Goal: Communication & Community: Answer question/provide support

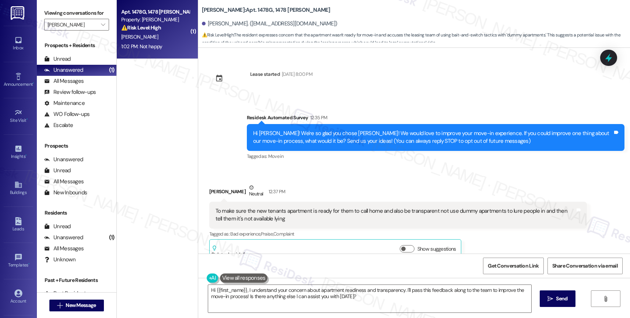
scroll to position [124, 0]
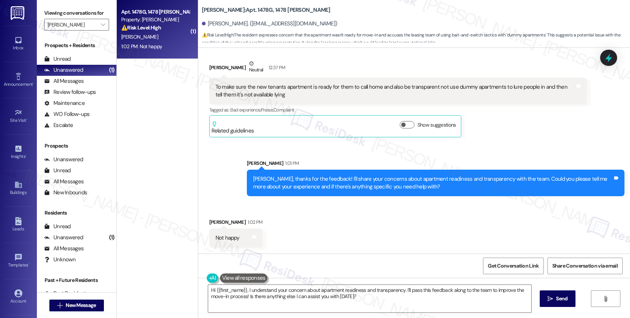
click at [312, 225] on div "Received via SMS Tanesha Ray 1:02 PM Not happy Tags and notes" at bounding box center [414, 227] width 432 height 51
click at [304, 294] on textarea "Hi {{first_name}}, I understand your concern about apartment readiness and tran…" at bounding box center [369, 299] width 323 height 28
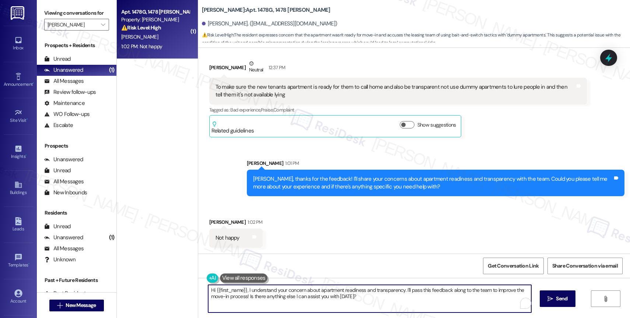
click at [304, 294] on textarea "Hi {{first_name}}, I understand your concern about apartment readiness and tran…" at bounding box center [369, 299] width 323 height 28
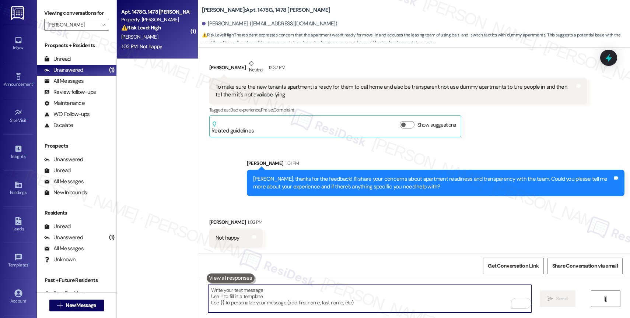
click at [252, 290] on textarea "To enrich screen reader interactions, please activate Accessibility in Grammarl…" at bounding box center [369, 299] width 323 height 28
click at [245, 297] on textarea "To enrich screen reader interactions, please activate Accessibility in Grammarl…" at bounding box center [369, 299] width 323 height 28
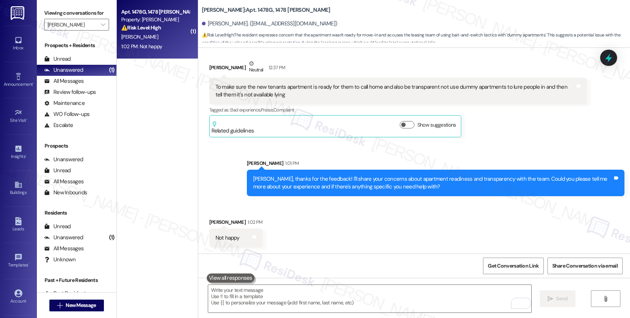
drag, startPoint x: 318, startPoint y: 229, endPoint x: 303, endPoint y: 251, distance: 26.5
click at [318, 229] on div "Received via SMS Tanesha Ray 1:02 PM Not happy Tags and notes" at bounding box center [414, 227] width 432 height 51
click at [256, 299] on textarea "To enrich screen reader interactions, please activate Accessibility in Grammarl…" at bounding box center [369, 299] width 323 height 28
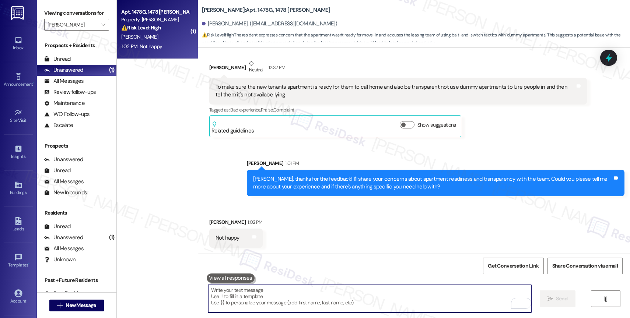
click at [256, 299] on textarea "To enrich screen reader interactions, please activate Accessibility in Grammarl…" at bounding box center [369, 299] width 323 height 28
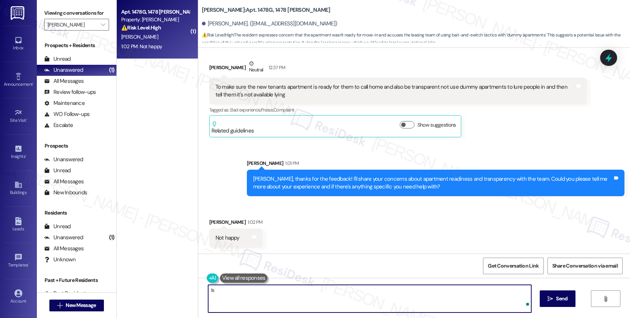
type textarea "I"
type textarea "What makes you unhappy? Please let me know so I can better assist you."
click at [521, 303] on icon "Open Grammarly. 0 Suggestions." at bounding box center [520, 304] width 8 height 8
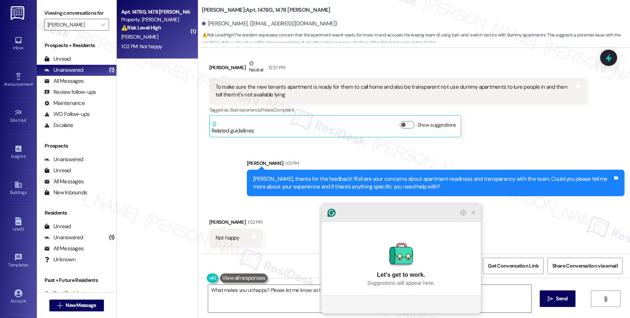
click at [472, 216] on icon "Close Grammarly Assistant" at bounding box center [473, 213] width 6 height 6
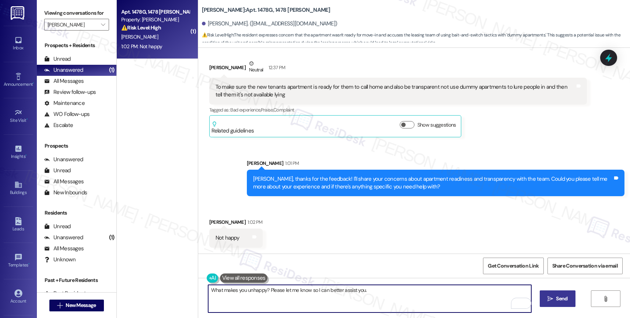
click at [552, 298] on span " Send" at bounding box center [557, 299] width 23 height 8
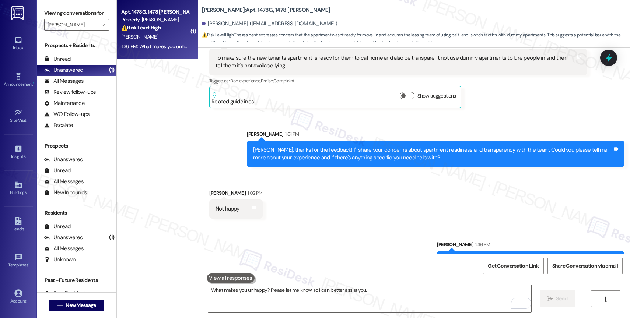
scroll to position [175, 0]
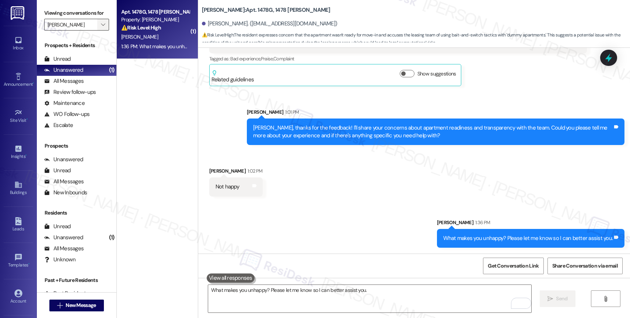
click at [101, 28] on icon "" at bounding box center [103, 25] width 4 height 6
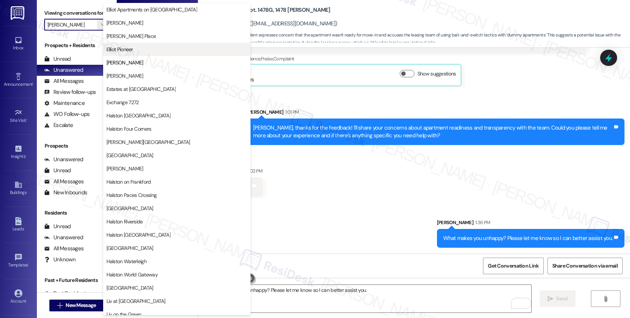
scroll to position [0, 0]
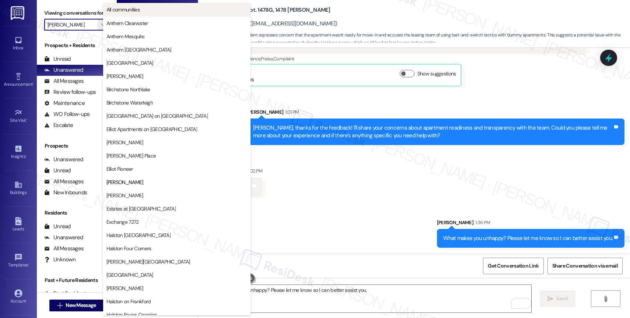
click at [152, 6] on span "All communities" at bounding box center [176, 9] width 141 height 7
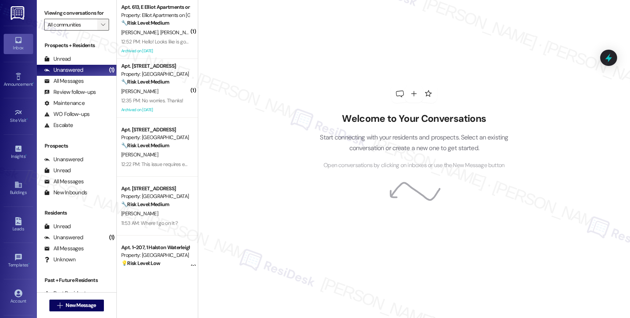
click at [101, 31] on button "" at bounding box center [103, 25] width 12 height 12
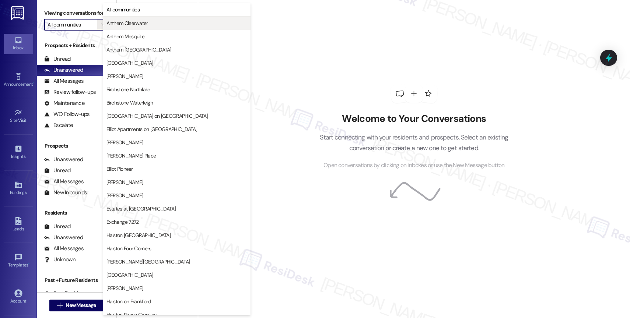
click at [154, 23] on span "Anthem Clearwater" at bounding box center [176, 23] width 141 height 7
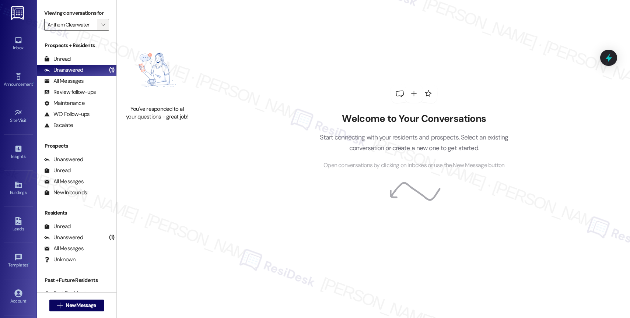
click at [100, 31] on span "" at bounding box center [102, 25] width 7 height 12
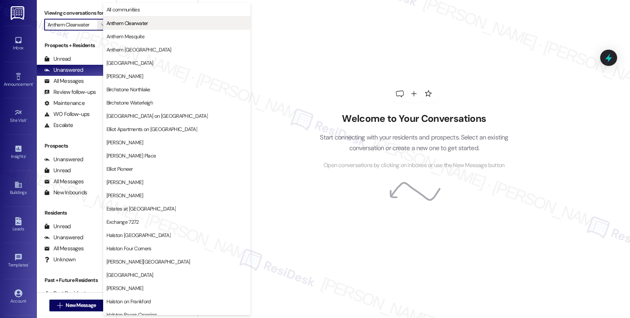
click at [137, 22] on span "Anthem Clearwater" at bounding box center [127, 23] width 42 height 7
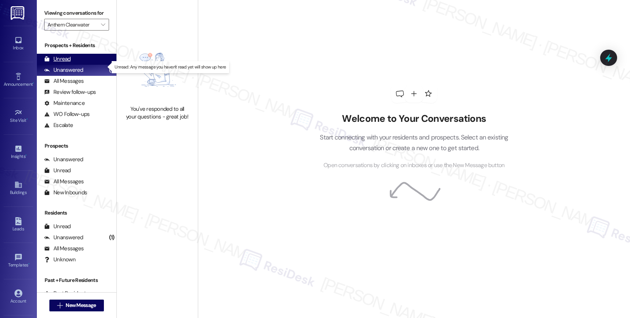
click at [85, 64] on div "Unread (0)" at bounding box center [77, 59] width 80 height 11
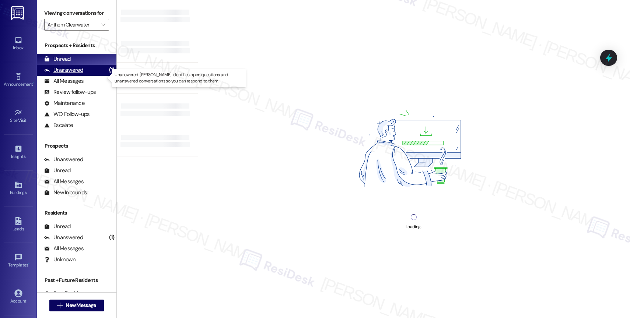
click at [88, 76] on div "Unanswered (1)" at bounding box center [77, 70] width 80 height 11
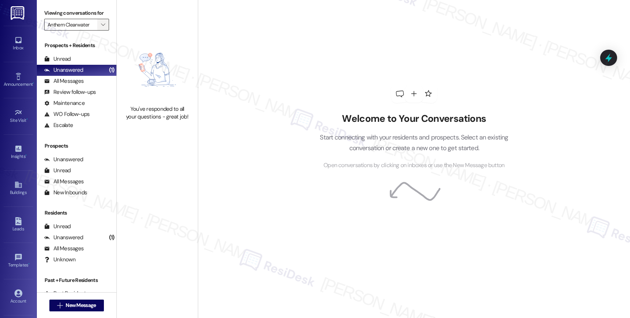
click at [99, 31] on span "" at bounding box center [102, 25] width 7 height 12
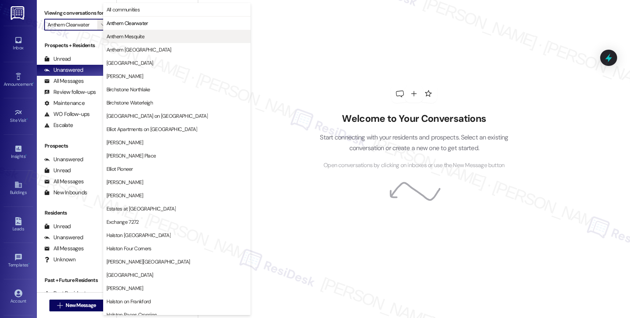
click at [142, 31] on button "Anthem Mesquite" at bounding box center [176, 36] width 147 height 13
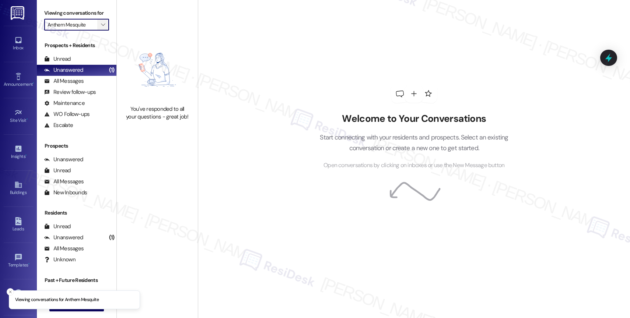
click at [101, 28] on icon "" at bounding box center [103, 25] width 4 height 6
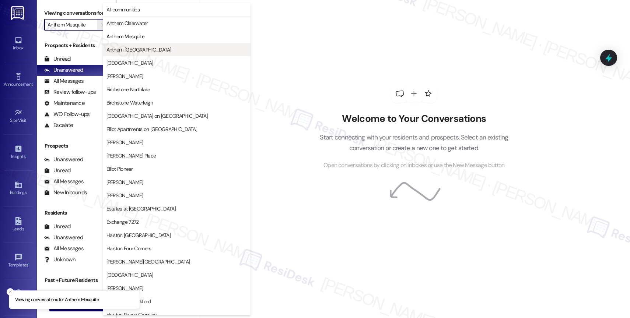
click at [134, 52] on span "Anthem Town East" at bounding box center [138, 49] width 65 height 7
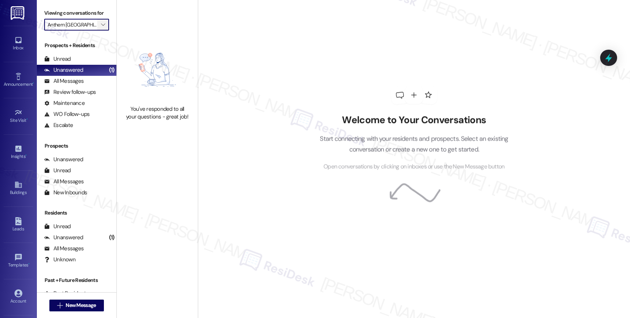
click at [101, 28] on icon "" at bounding box center [103, 25] width 4 height 6
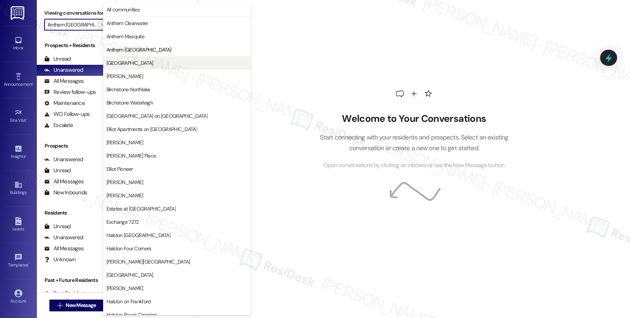
click at [128, 63] on span "Anthem Valley Ranch" at bounding box center [129, 62] width 47 height 7
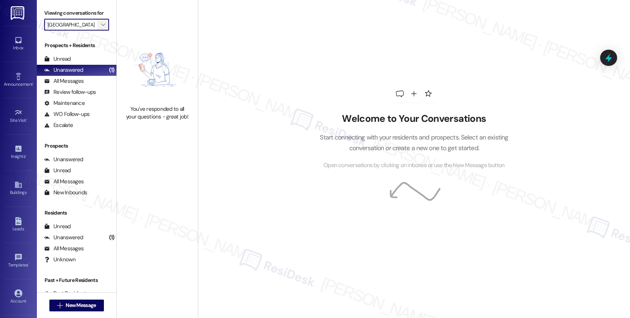
click at [101, 28] on icon "" at bounding box center [103, 25] width 4 height 6
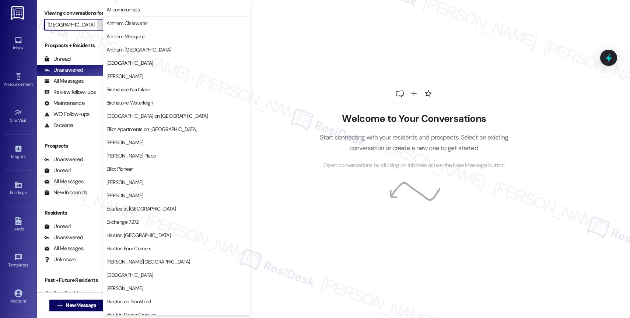
scroll to position [0, 1]
click at [140, 74] on span "Avery" at bounding box center [176, 76] width 141 height 7
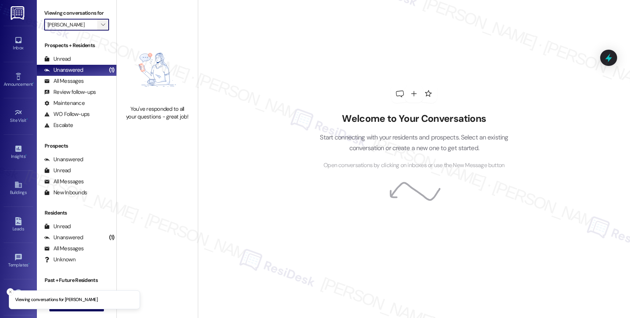
click at [99, 31] on span "" at bounding box center [102, 25] width 7 height 12
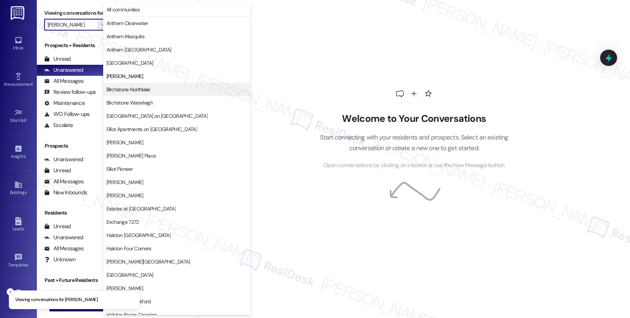
click at [145, 92] on span "Birchstone Northlake" at bounding box center [128, 89] width 44 height 7
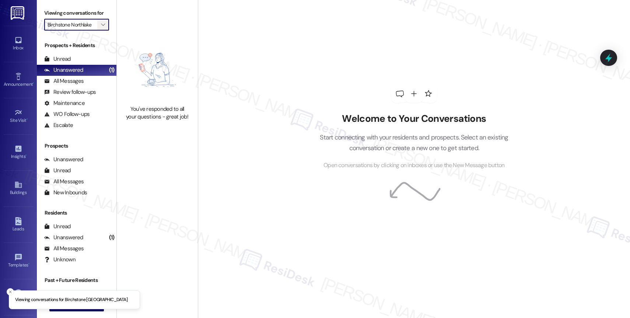
click at [101, 28] on icon "" at bounding box center [103, 25] width 4 height 6
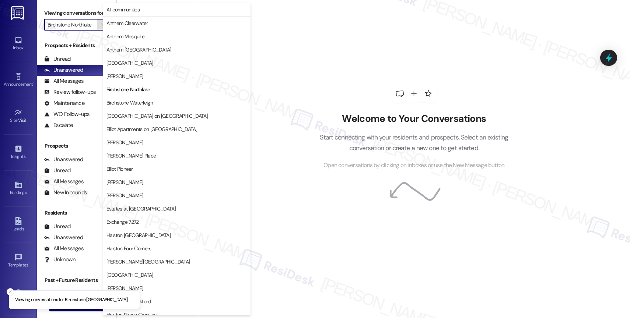
scroll to position [0, 1]
click at [146, 103] on span "Birchstone Waterleigh" at bounding box center [129, 102] width 46 height 7
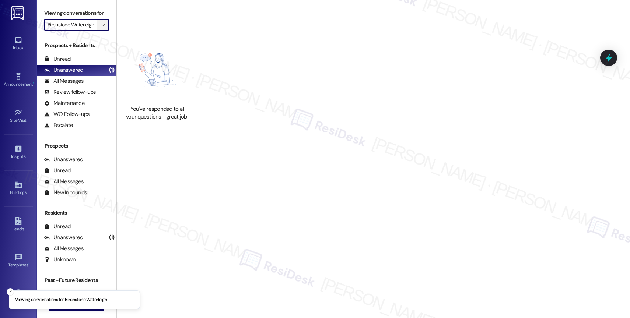
scroll to position [0, 3]
click at [99, 29] on span "" at bounding box center [102, 25] width 7 height 12
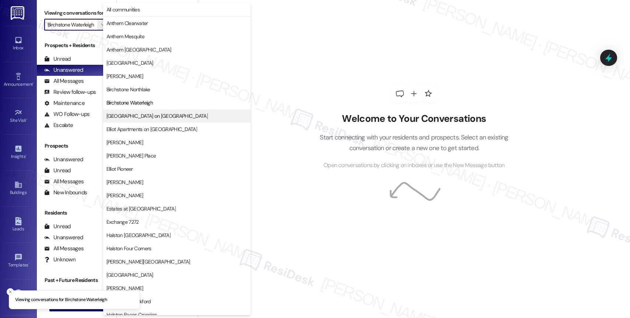
click at [146, 122] on button "Devon on Northgate" at bounding box center [176, 115] width 147 height 13
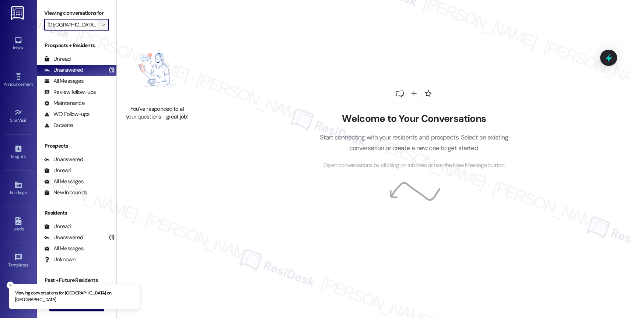
click at [100, 31] on span "" at bounding box center [102, 25] width 7 height 12
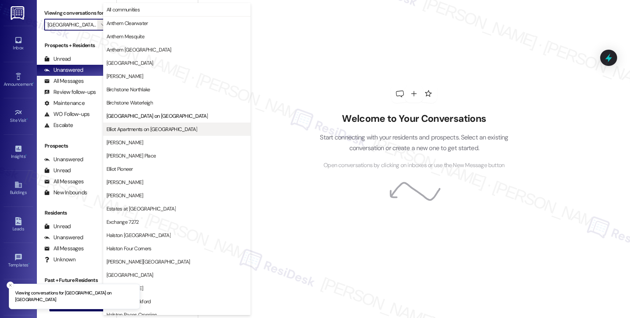
click at [162, 125] on button "Elliot Apartments on Abernathy" at bounding box center [176, 129] width 147 height 13
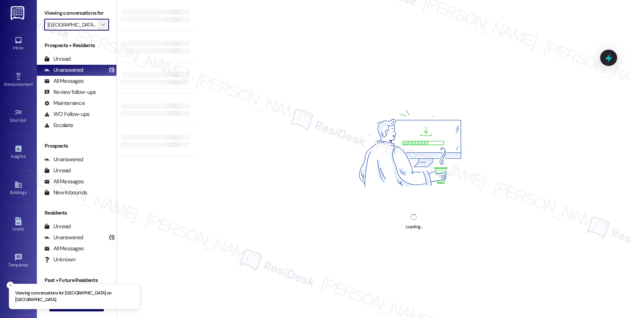
type input "Elliot Apartments on Abernathy"
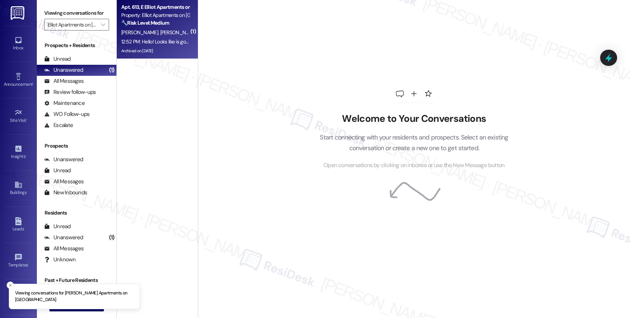
click at [138, 31] on span "[PERSON_NAME]" at bounding box center [140, 32] width 39 height 7
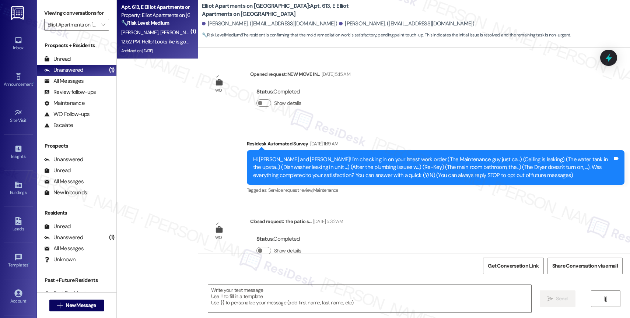
scroll to position [12107, 0]
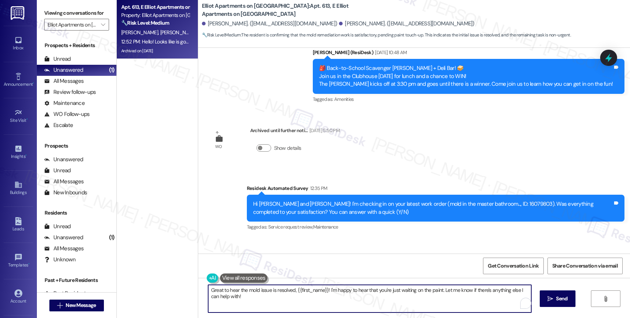
drag, startPoint x: 253, startPoint y: 290, endPoint x: 244, endPoint y: 290, distance: 8.5
click at [243, 289] on textarea "Great to hear the mold issue is resolved, {{first_name}}! I'm happy to hear tha…" at bounding box center [369, 299] width 323 height 28
drag, startPoint x: 280, startPoint y: 290, endPoint x: 311, endPoint y: 290, distance: 31.0
click at [311, 290] on textarea "Great to hear this issue is resolved, {{first_name}}! I'm happy to hear that yo…" at bounding box center [369, 299] width 323 height 28
click at [526, 290] on textarea "Great to hear this issue is resolved, [PERSON_NAME]! I'm happy to hear that you…" at bounding box center [369, 299] width 323 height 28
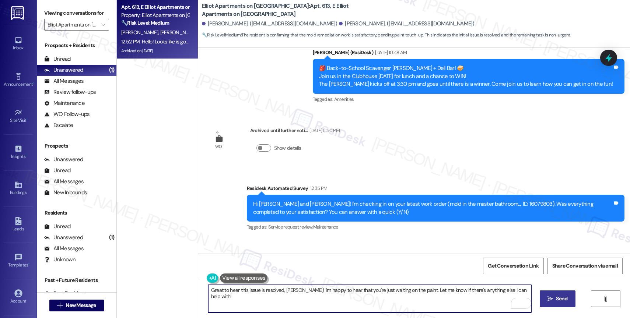
type textarea "Great to hear this issue is resolved, [PERSON_NAME]! I'm happy to hear that you…"
click at [553, 297] on span " Send" at bounding box center [557, 299] width 23 height 8
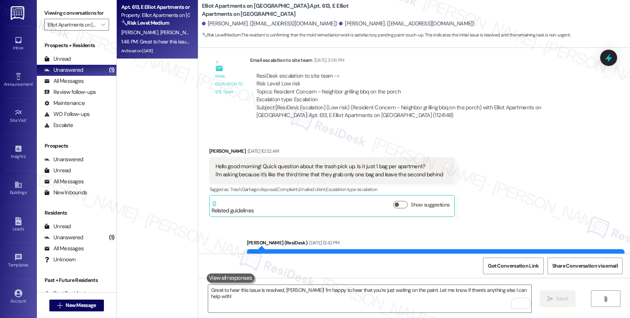
scroll to position [7284, 0]
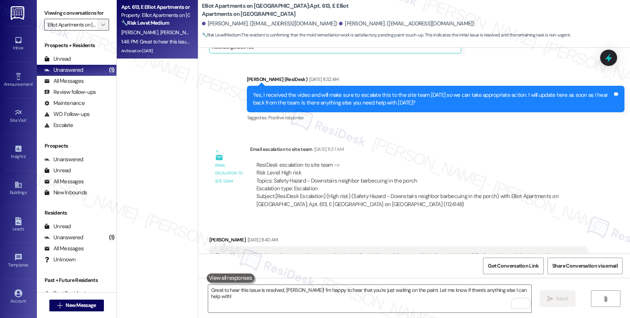
click at [102, 29] on button "" at bounding box center [103, 25] width 12 height 12
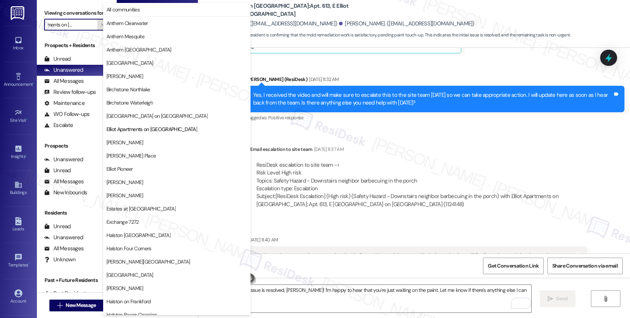
scroll to position [120, 0]
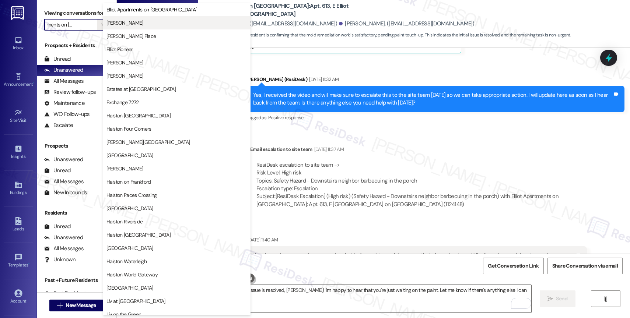
click at [151, 24] on span "Elliot Cocoplum" at bounding box center [176, 22] width 141 height 7
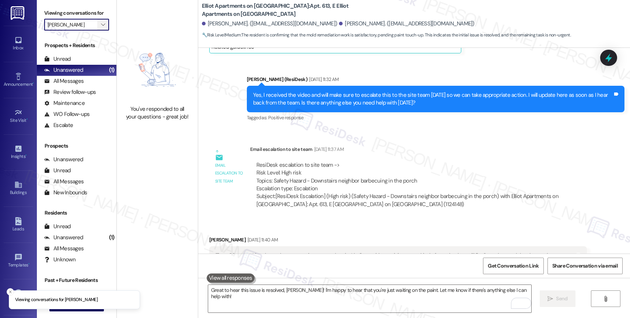
click at [101, 28] on icon "" at bounding box center [103, 25] width 4 height 6
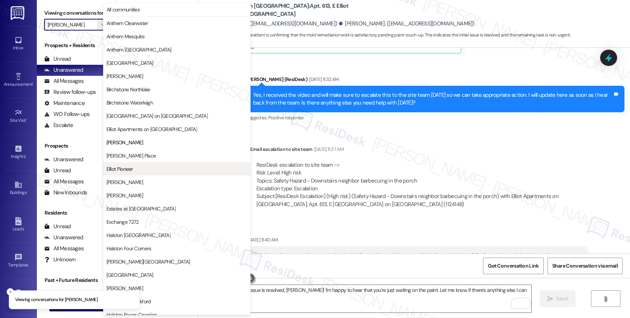
scroll to position [120, 0]
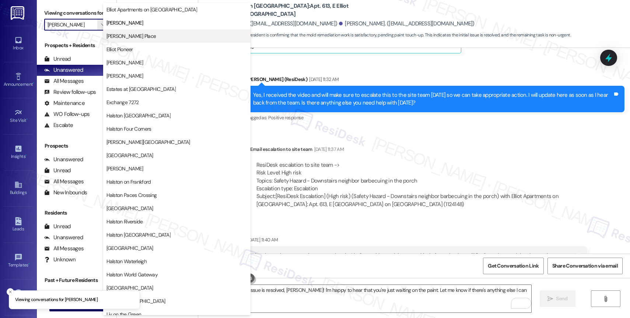
click at [126, 38] on span "Elliot Gwinnett Place" at bounding box center [131, 35] width 50 height 7
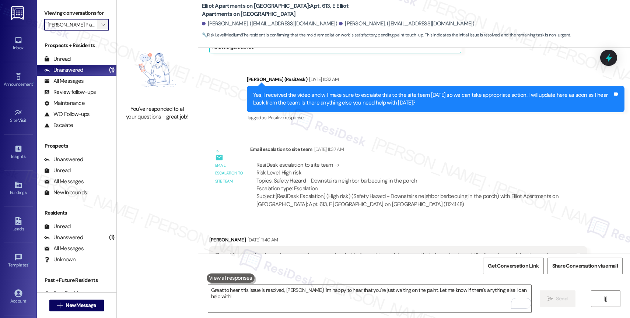
click at [101, 28] on icon "" at bounding box center [103, 25] width 4 height 6
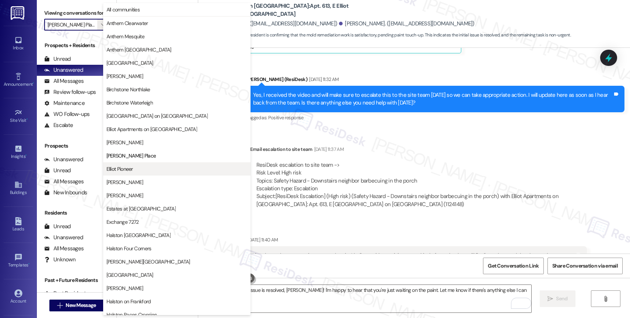
scroll to position [120, 0]
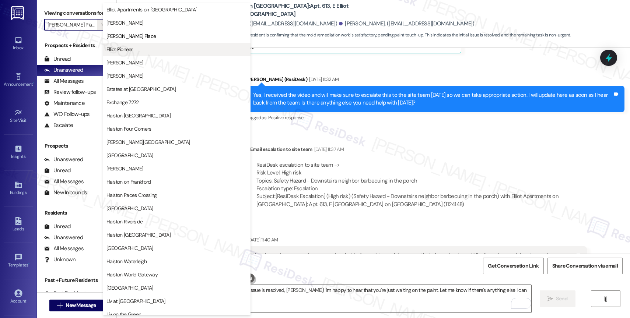
click at [136, 52] on span "Elliot Pioneer" at bounding box center [176, 49] width 141 height 7
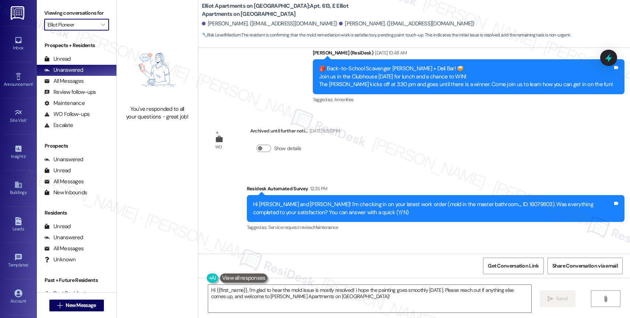
scroll to position [12237, 0]
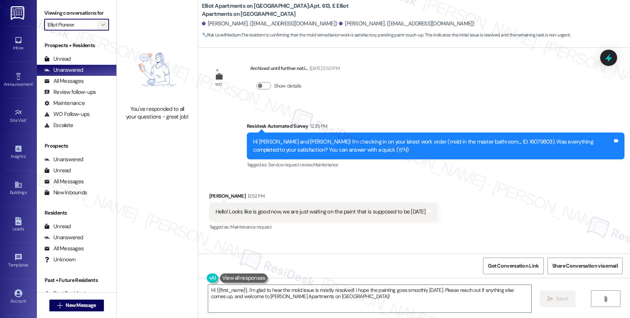
click at [101, 28] on icon "" at bounding box center [103, 25] width 4 height 6
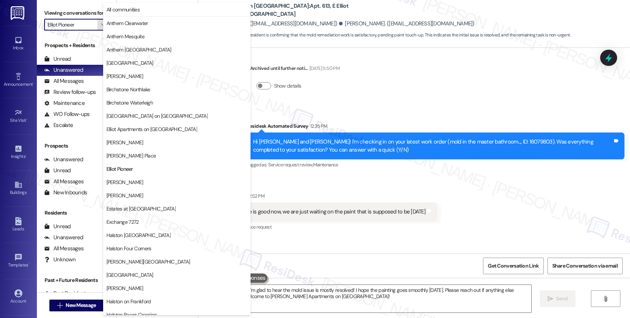
scroll to position [120, 0]
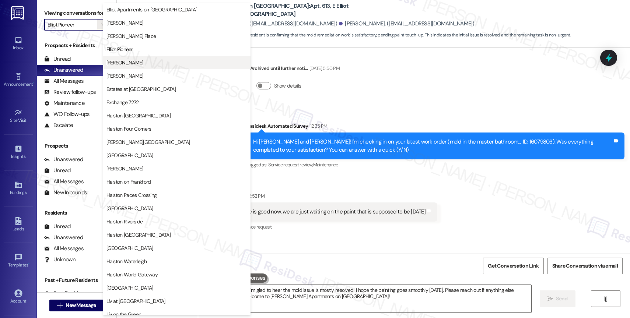
click at [134, 62] on span "Elliot Roswell" at bounding box center [176, 62] width 141 height 7
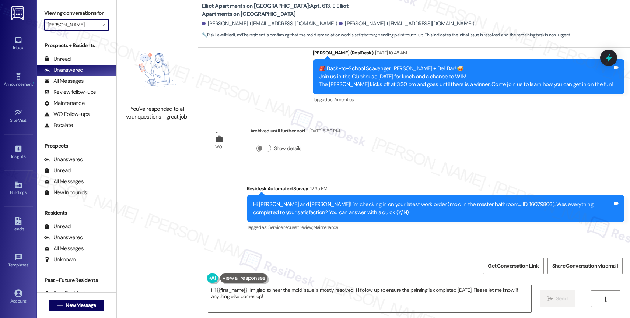
scroll to position [12237, 0]
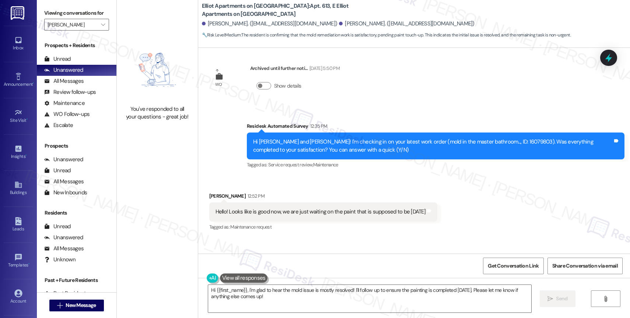
click at [428, 238] on div "Sent via SMS Sarah (ResiDesk) 1:46 PM Great to hear this issue is resolved, Lay…" at bounding box center [414, 273] width 432 height 70
click at [101, 28] on icon "" at bounding box center [103, 25] width 4 height 6
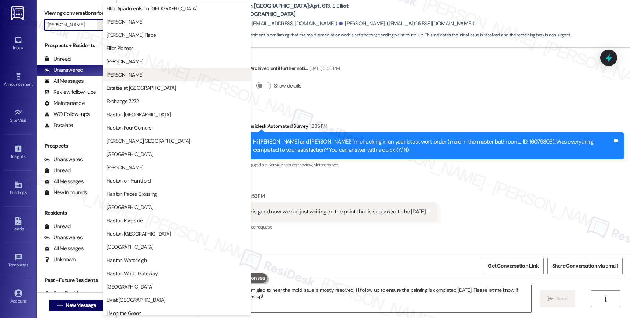
scroll to position [121, 0]
click at [134, 70] on button "Elliot Windsprint" at bounding box center [176, 74] width 147 height 13
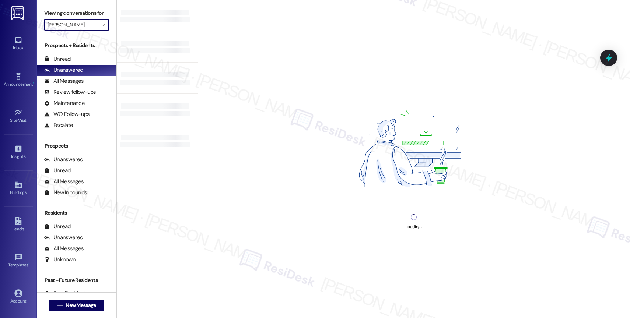
type input "Elliot Windsprint"
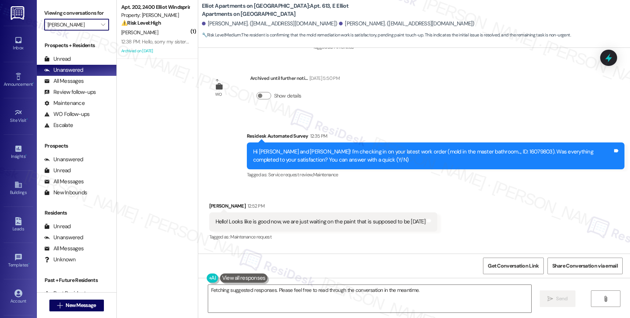
scroll to position [12237, 0]
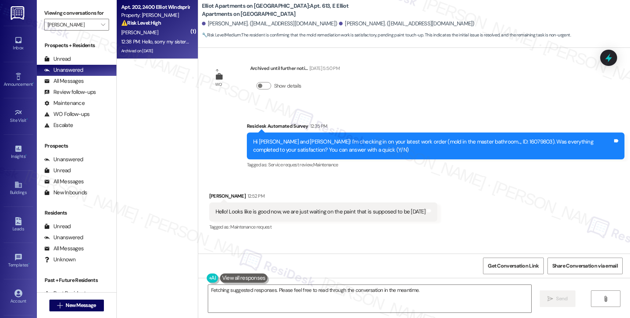
click at [146, 18] on div "Property: Elliot Windsprint" at bounding box center [155, 15] width 68 height 8
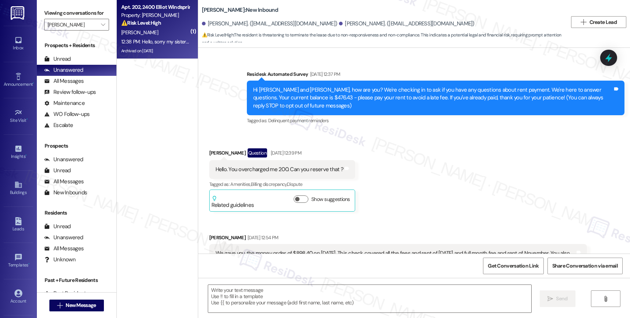
scroll to position [11928, 0]
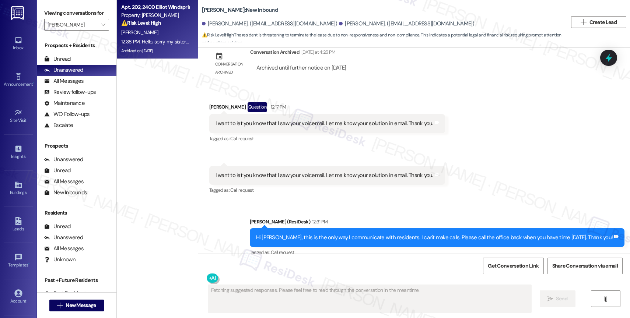
click at [312, 275] on div "Received via SMS Quynh Phan 12:38 PM Hello, sorry my sister is confused. I talk…" at bounding box center [398, 303] width 389 height 56
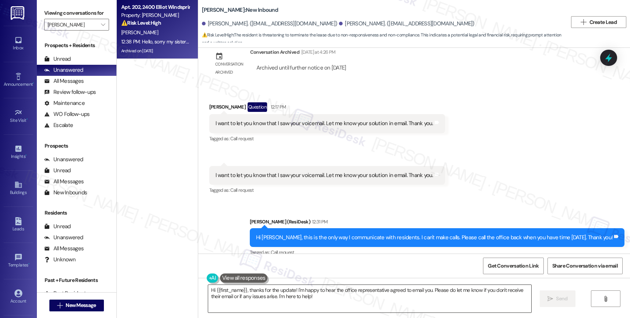
click at [245, 295] on textarea "Hi {{first_name}}, thanks for the update! I'm happy to hear the office represen…" at bounding box center [369, 299] width 323 height 28
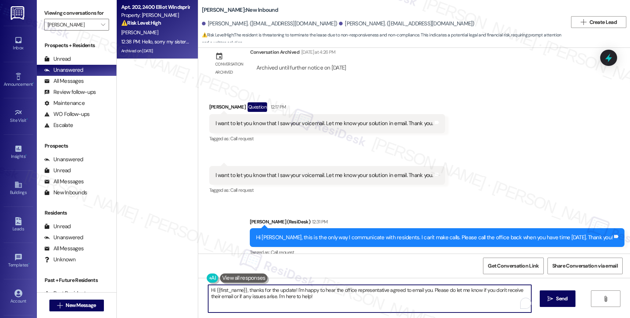
click at [245, 295] on textarea "Hi {{first_name}}, thanks for the update! I'm happy to hear the office represen…" at bounding box center [369, 299] width 323 height 28
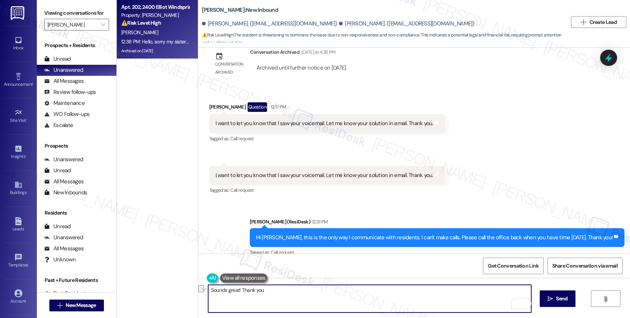
drag, startPoint x: 270, startPoint y: 291, endPoint x: 189, endPoint y: 287, distance: 81.5
click at [189, 287] on div "Apt. 202, 2400 Elliot Windsprint Property: Elliot Windsprint ⚠️ Risk Level: Hig…" at bounding box center [373, 159] width 513 height 318
click at [267, 293] on textarea "Sounds great! Thank you" at bounding box center [369, 299] width 323 height 28
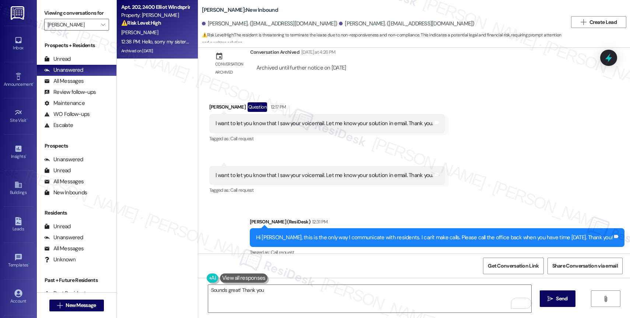
drag, startPoint x: 218, startPoint y: 207, endPoint x: 198, endPoint y: 204, distance: 19.7
click at [204, 275] on div "Received via SMS Quynh Phan 12:38 PM Hello, sorry my sister is confused. I talk…" at bounding box center [398, 303] width 389 height 56
copy div "Quynh"
click at [270, 302] on textarea "Sounds great! Thank you" at bounding box center [369, 299] width 323 height 28
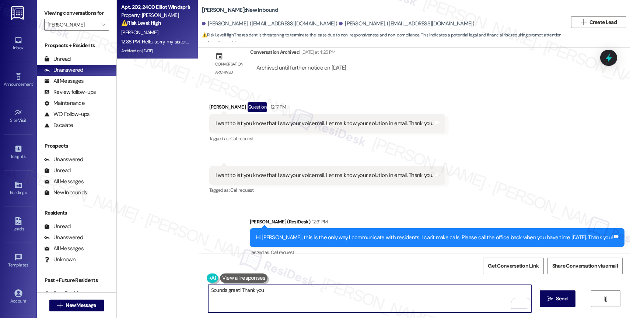
drag, startPoint x: 267, startPoint y: 294, endPoint x: 176, endPoint y: 285, distance: 91.8
click at [181, 285] on div "Apt. 202, 2400 Elliot Windsprint Property: Elliot Windsprint ⚠️ Risk Level: Hig…" at bounding box center [373, 159] width 513 height 318
paste textarea "Quynh"
drag, startPoint x: 255, startPoint y: 292, endPoint x: 197, endPoint y: 287, distance: 58.1
click at [198, 287] on div "Thanks for updating me, Quynh. I appreciate it!  Send " at bounding box center [414, 305] width 432 height 55
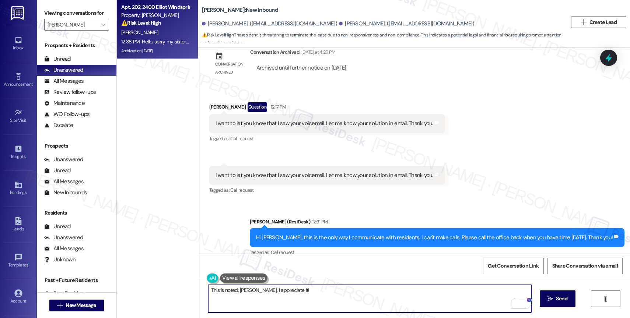
click at [282, 291] on textarea "This is noted, Quynh. I appreciate it!" at bounding box center [369, 299] width 323 height 28
type textarea "This is noted, Quynh. I appreciate your quick response. Have a good day!"
click at [522, 302] on div "1" at bounding box center [520, 304] width 8 height 8
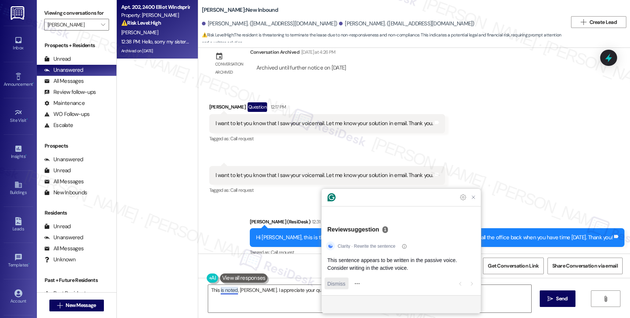
click at [339, 287] on span "Dismiss" at bounding box center [337, 284] width 18 height 8
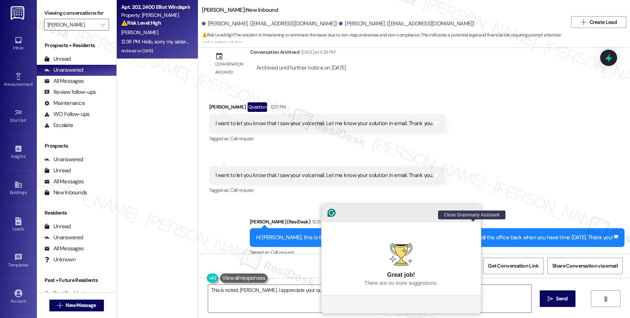
click at [475, 216] on icon "Close Grammarly Assistant" at bounding box center [473, 213] width 6 height 6
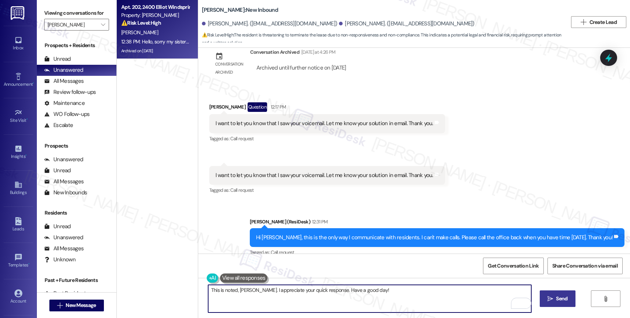
click at [550, 293] on button " Send" at bounding box center [558, 299] width 36 height 17
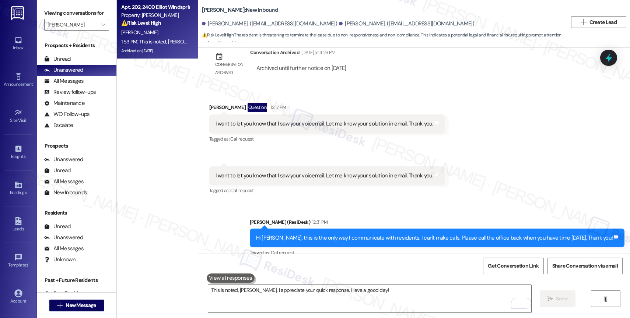
scroll to position [11979, 0]
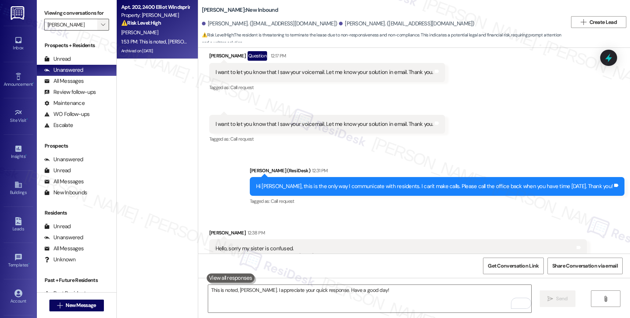
click at [101, 28] on icon "" at bounding box center [103, 25] width 4 height 6
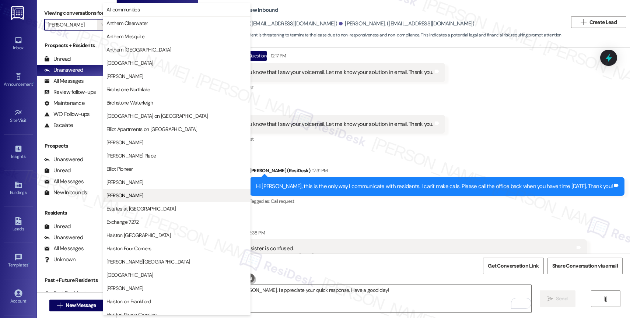
scroll to position [120, 0]
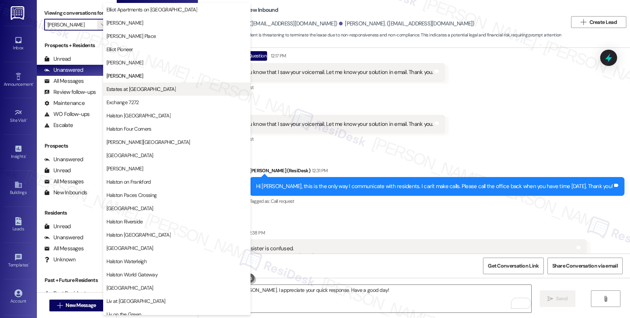
click at [144, 89] on span "Estates at [GEOGRAPHIC_DATA]" at bounding box center [140, 88] width 69 height 7
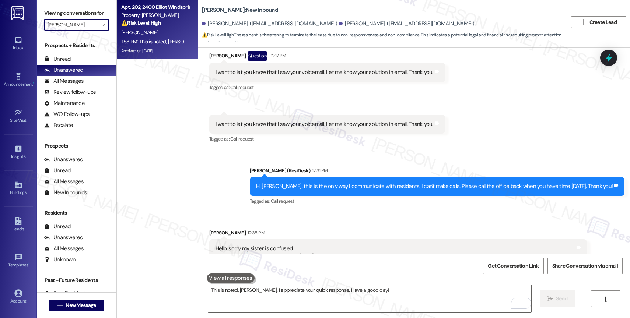
type input "Estates at [GEOGRAPHIC_DATA]"
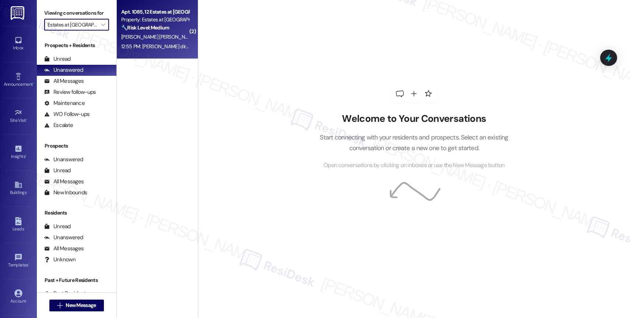
click at [151, 35] on span "Y. Zambrano Chaparro" at bounding box center [158, 37] width 75 height 7
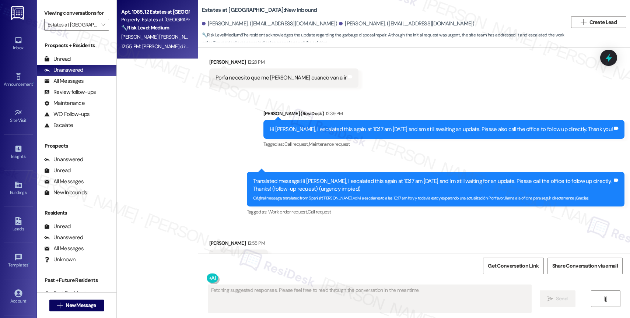
scroll to position [6844, 0]
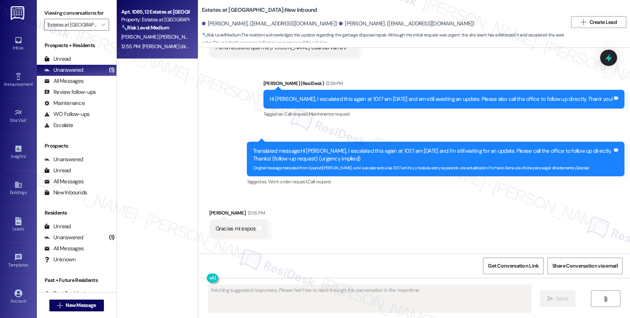
click at [229, 266] on div "Irá directamente hoy" at bounding box center [257, 270] width 83 height 8
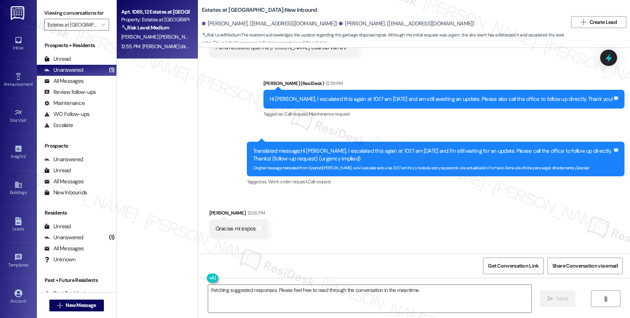
copy div "Irá directamente hoy Tags and notes"
click at [300, 212] on div "Received via SMS Yngrith Hernandez 12:55 PM Gracias mi espos Tags and notes Rec…" at bounding box center [414, 239] width 432 height 92
click at [286, 297] on textarea "Fetching suggested responses. Please feel free to read through the conversation…" at bounding box center [369, 299] width 323 height 28
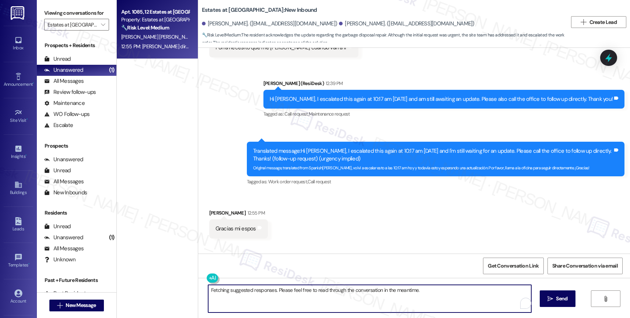
click at [286, 297] on textarea "Fetching suggested responses. Please feel free to read through the conversation…" at bounding box center [369, 299] width 323 height 28
click at [339, 204] on div "Received via SMS Yngrith Hernandez 12:55 PM Gracias mi espos Tags and notes Rec…" at bounding box center [414, 239] width 432 height 92
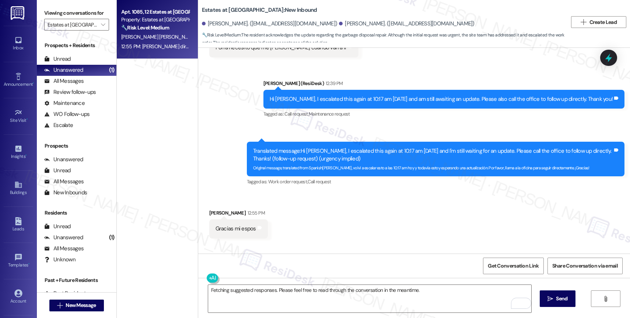
click at [228, 225] on div "Gracias mi espos" at bounding box center [236, 229] width 41 height 8
copy div "Gracias mi espos Tags and notes Received via SMS 12:55 PM Yngrith Hernandez 12:…"
click at [323, 203] on div "Received via SMS Yngrith Hernandez 12:55 PM Gracias mi espos Tags and notes Rec…" at bounding box center [414, 239] width 432 height 92
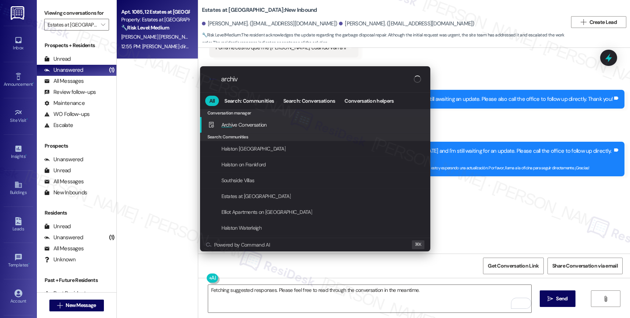
type input "archive"
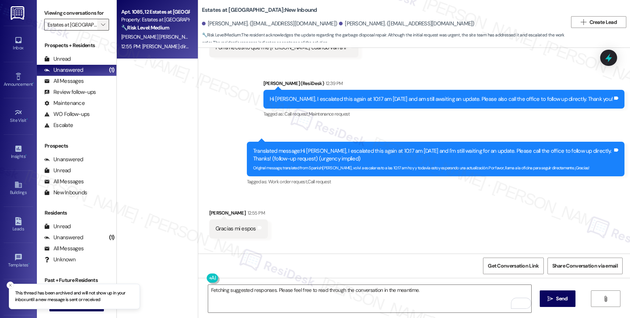
click at [101, 28] on icon "" at bounding box center [103, 25] width 4 height 6
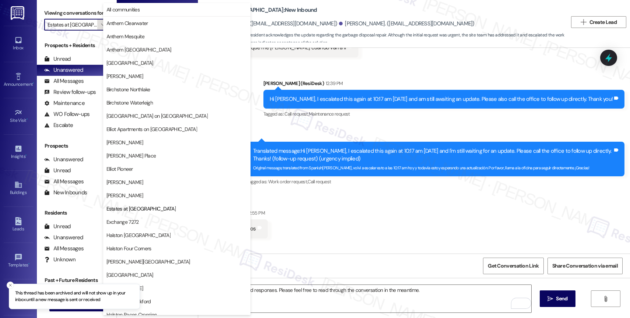
scroll to position [120, 0]
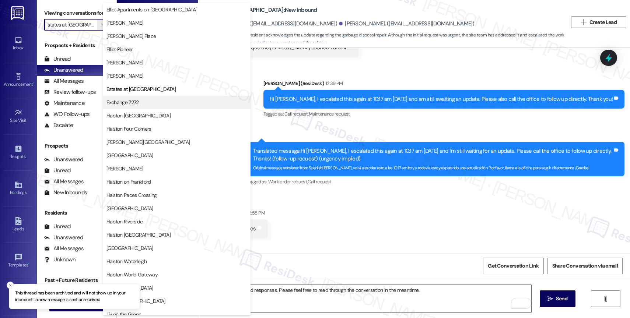
click at [146, 101] on span "Exchange 7272" at bounding box center [176, 102] width 141 height 7
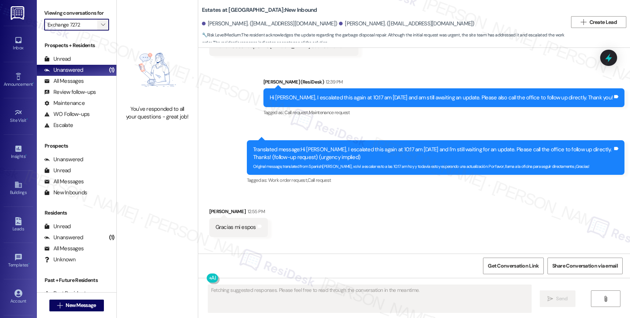
scroll to position [6843, 0]
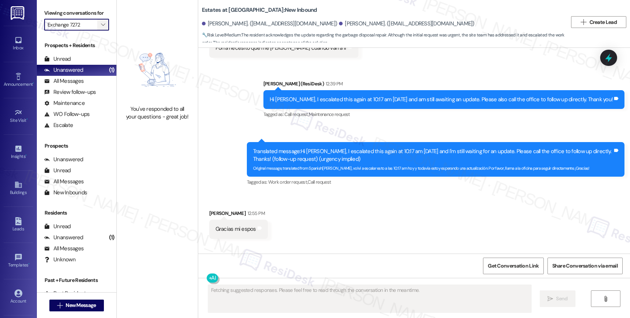
click at [100, 31] on span "" at bounding box center [102, 25] width 7 height 12
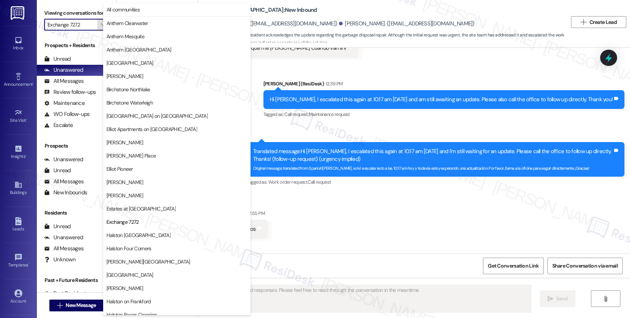
scroll to position [120, 0]
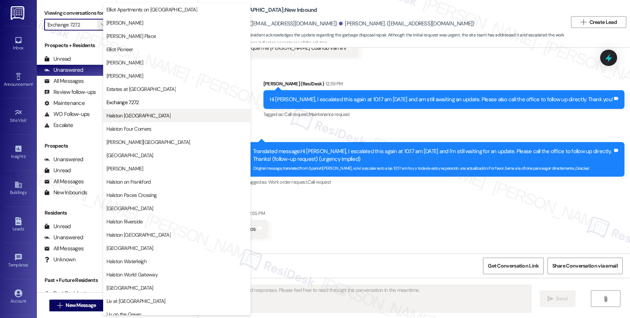
click at [139, 118] on span "Halston Citrus Ridge" at bounding box center [138, 115] width 64 height 7
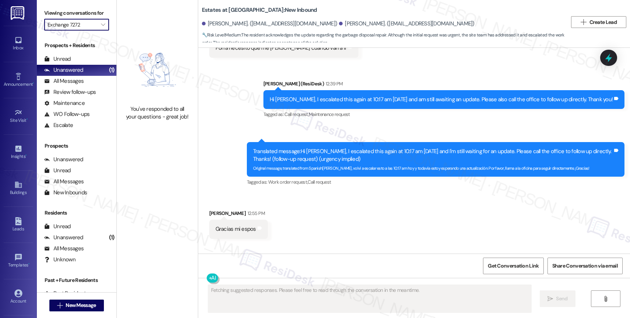
type input "Halston Citrus Ridge"
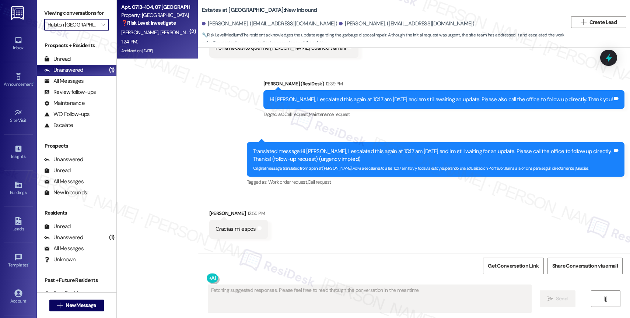
click at [161, 45] on div "1:24 PM: 1:24 PM:" at bounding box center [155, 41] width 70 height 9
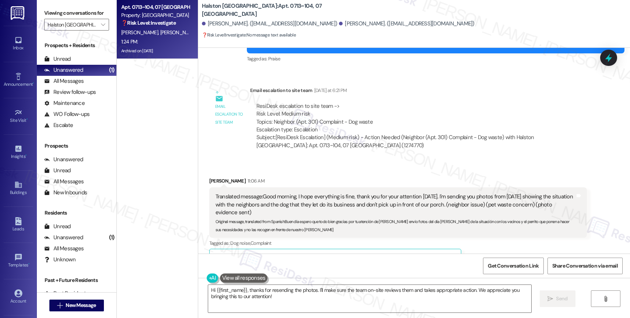
scroll to position [7031, 0]
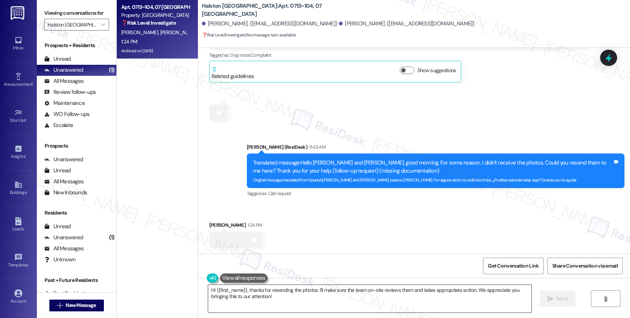
click at [244, 297] on textarea "Hi {{first_name}}, thanks for resending the photos. I'll make sure the team on-…" at bounding box center [369, 299] width 323 height 28
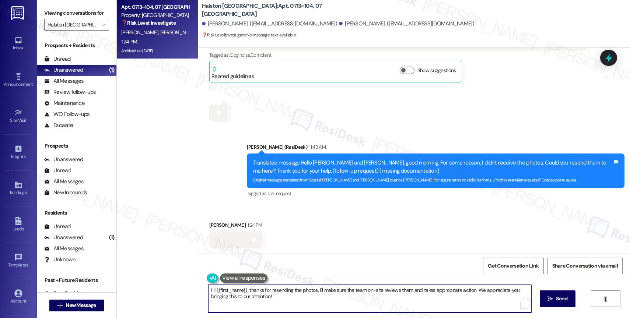
click at [244, 297] on textarea "Hi {{first_name}}, thanks for resending the photos. I'll make sure the team on-…" at bounding box center [369, 299] width 323 height 28
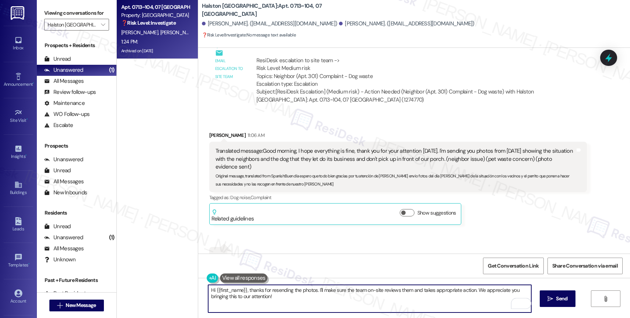
scroll to position [6887, 0]
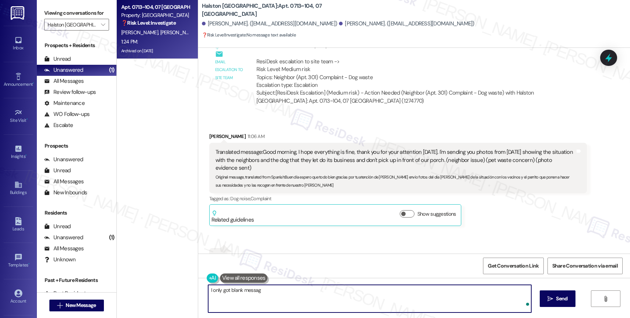
type textarea "I only got blank message"
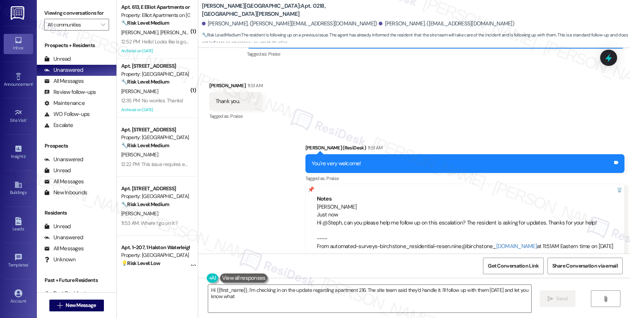
scroll to position [6880, 0]
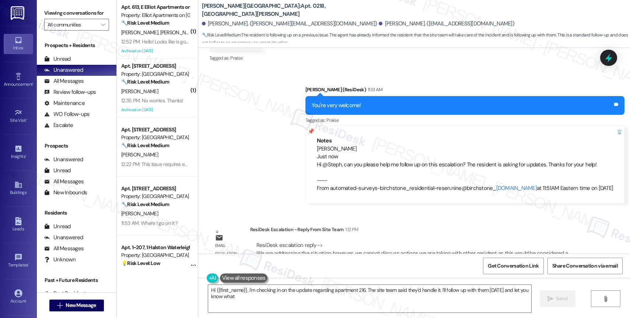
click at [259, 283] on button at bounding box center [244, 278] width 48 height 9
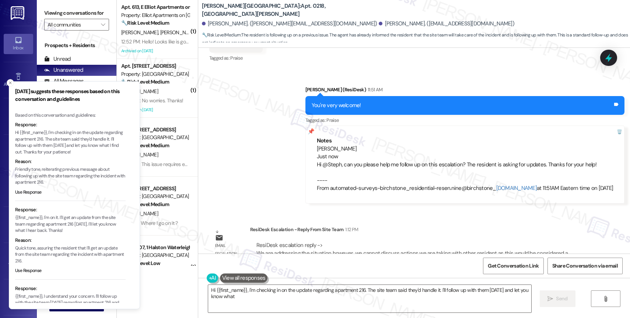
click at [259, 283] on button at bounding box center [244, 278] width 48 height 9
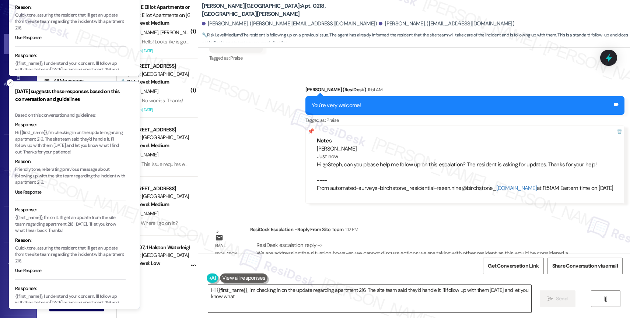
click at [276, 302] on textarea "Hi {{first_name}}, I'm checking in on the update regarding apartment 216. The s…" at bounding box center [369, 299] width 323 height 28
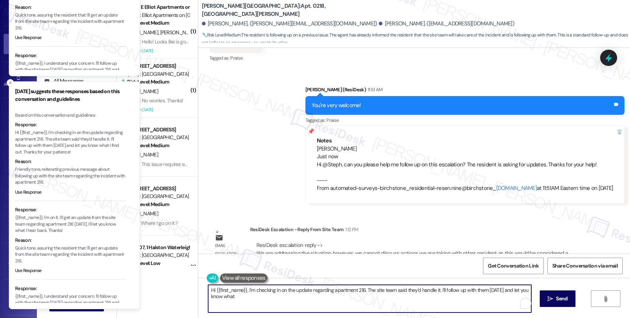
click at [276, 302] on textarea "Hi {{first_name}}, I'm checking in on the update regarding apartment 216. The s…" at bounding box center [369, 299] width 323 height 28
click at [288, 301] on textarea "Hi Ashlie, I want to inform you that the site team is addressing the situation.…" at bounding box center [369, 299] width 323 height 28
drag, startPoint x: 490, startPoint y: 291, endPoint x: 494, endPoint y: 300, distance: 9.6
click at [494, 300] on textarea "Hi Ashlie, I want to inform you that the site team is addressing the situation.…" at bounding box center [369, 299] width 323 height 28
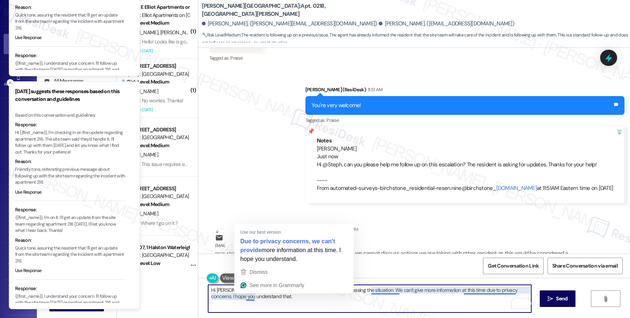
click at [241, 296] on textarea "Hi Ashlie, I want to inform you that the site team is addressing the situation.…" at bounding box center [369, 299] width 323 height 28
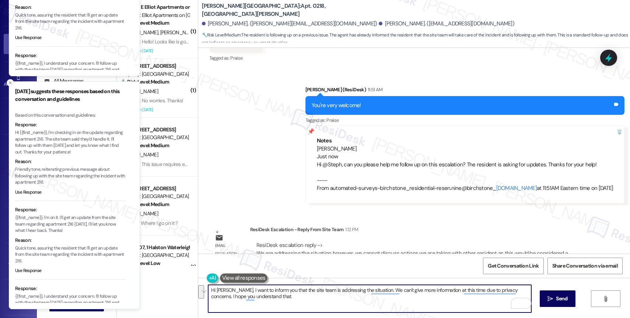
click at [8, 82] on icon "Close toast" at bounding box center [10, 83] width 4 height 4
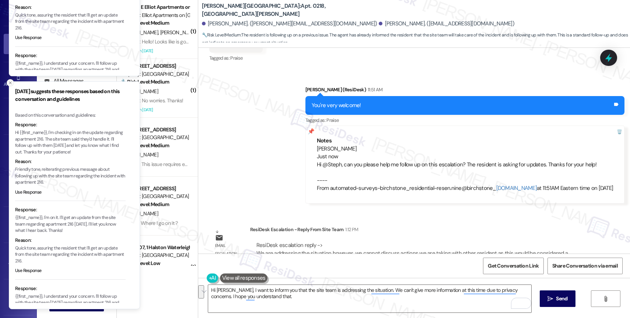
click at [8, 82] on icon "Close toast" at bounding box center [10, 83] width 4 height 4
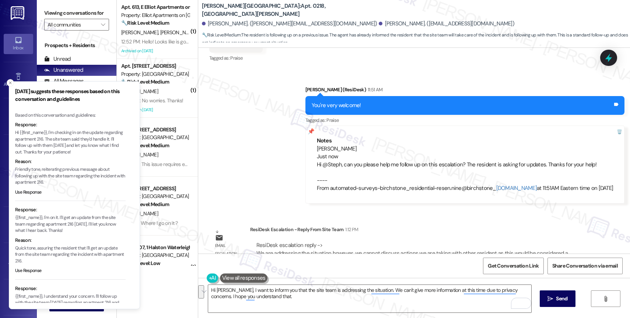
click at [8, 82] on icon "Close toast" at bounding box center [10, 83] width 4 height 4
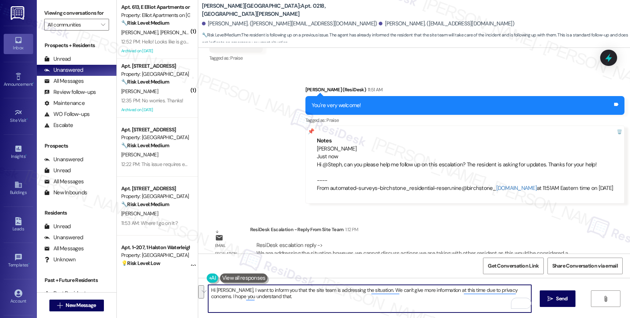
paste textarea "just wanted to let you know the site team is working on the situation. For priv…"
type textarea "Hi Ashlie, I just wanted to let you know the site team is working on the situat…"
click at [521, 303] on icon "Open Grammarly. 0 Suggestions." at bounding box center [520, 304] width 8 height 8
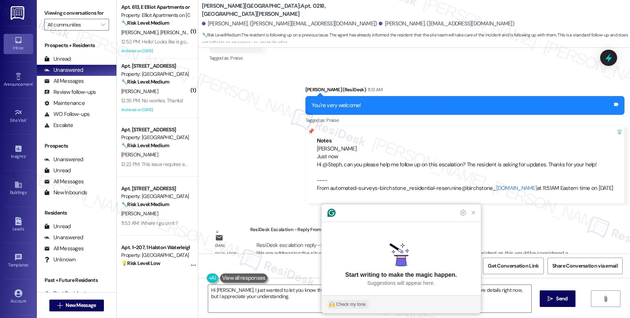
click at [338, 301] on button "Check my tone" at bounding box center [348, 304] width 41 height 9
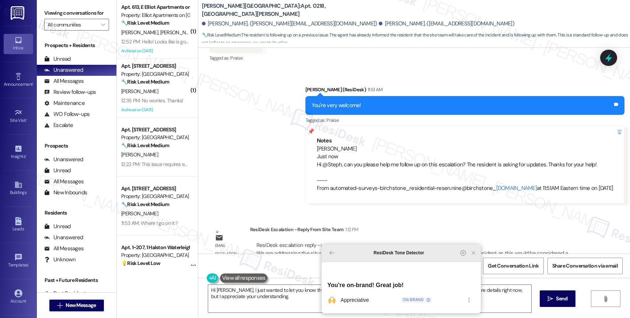
click at [473, 256] on icon "Close Grammarly Assistant" at bounding box center [473, 253] width 6 height 6
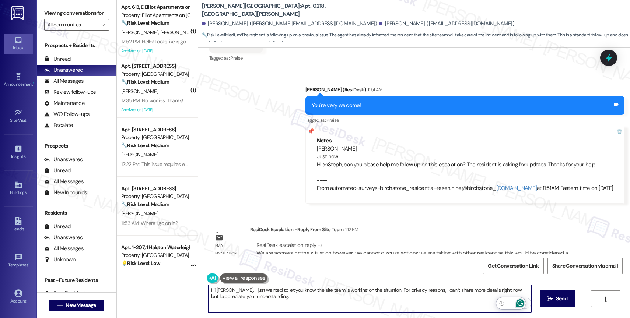
click at [519, 302] on icon "Open Grammarly. 0 Suggestions." at bounding box center [520, 304] width 8 height 8
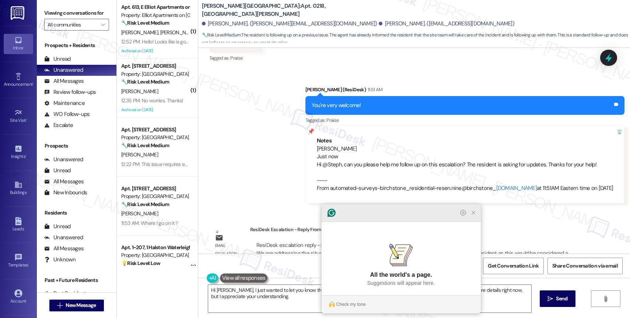
click at [473, 216] on icon "Close Grammarly Assistant" at bounding box center [473, 213] width 6 height 6
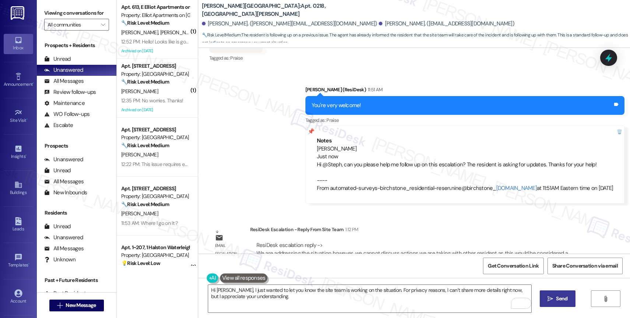
click at [552, 304] on button " Send" at bounding box center [558, 299] width 36 height 17
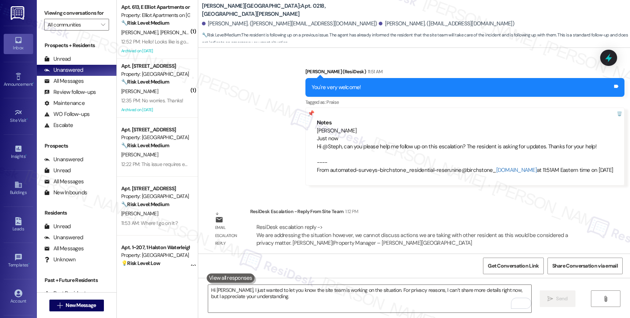
scroll to position [6939, 0]
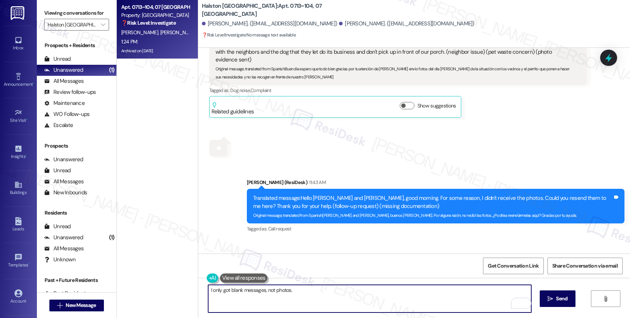
scroll to position [6910, 0]
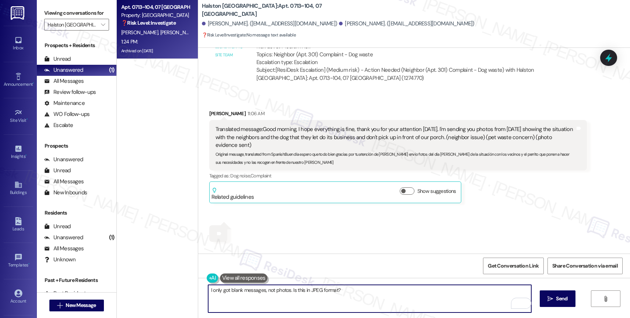
drag, startPoint x: 299, startPoint y: 289, endPoint x: 291, endPoint y: 289, distance: 7.4
click at [291, 289] on textarea "I only got blank messages, not photos. Is this in JPEG format?" at bounding box center [369, 299] width 323 height 28
click at [371, 297] on textarea "I only got blank messages, not photos. Are the photos in JPEG format?" at bounding box center [369, 299] width 323 height 28
click at [370, 291] on textarea "I only got blank messages, not photos. Are the pictures in JPEG format?" at bounding box center [369, 299] width 323 height 28
type textarea "I only got blank messages, not photos. Are the pictures in JPEG format?"
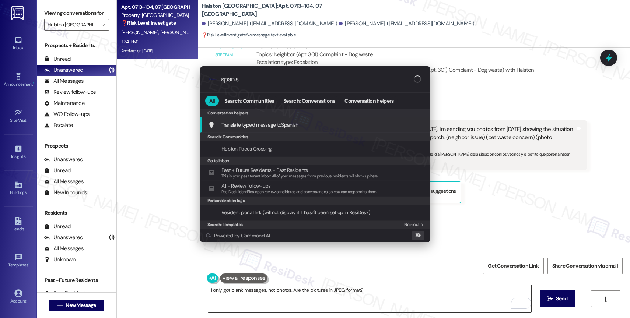
type input "spanish"
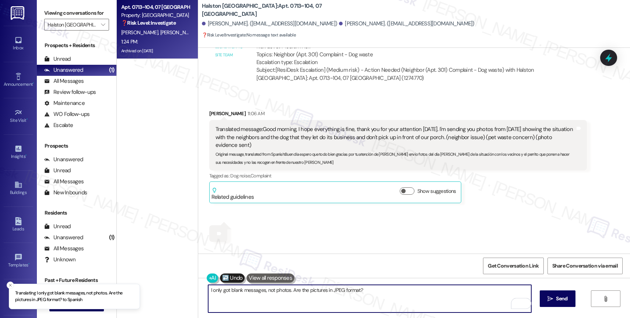
drag, startPoint x: 377, startPoint y: 289, endPoint x: 381, endPoint y: 298, distance: 9.9
click at [381, 298] on textarea "Solo recibí mensajes en blanco, no fotos. ¿Están las imágenes en formato JPEG? …" at bounding box center [369, 299] width 323 height 28
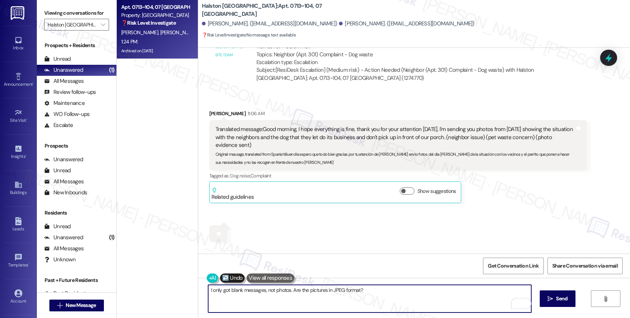
drag, startPoint x: 377, startPoint y: 290, endPoint x: 379, endPoint y: 295, distance: 6.0
click at [379, 295] on textarea "Solo recibí mensajes en blanco, no fotos. ¿Están las imágenes en formato JPEG? …" at bounding box center [369, 299] width 323 height 28
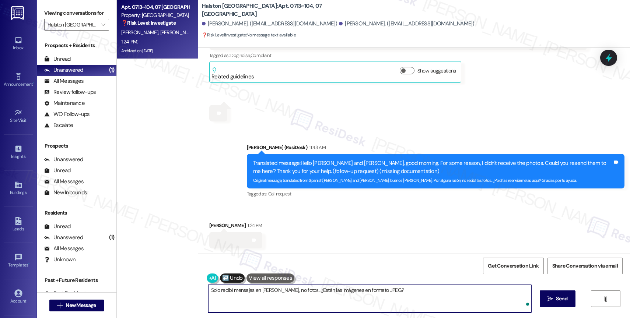
scroll to position [7031, 0]
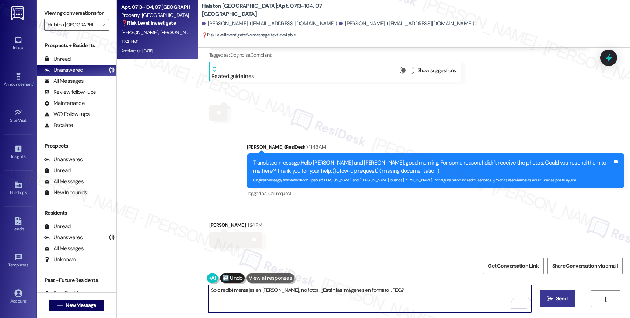
type textarea "Solo recibí mensajes en blanco, no fotos. ¿Están las imágenes en formato JPEG?"
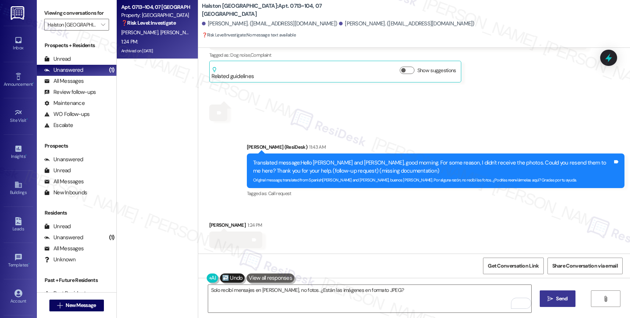
click at [550, 295] on span " Send" at bounding box center [557, 299] width 23 height 8
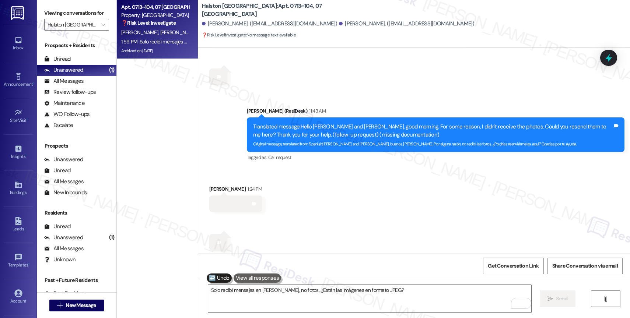
scroll to position [7082, 0]
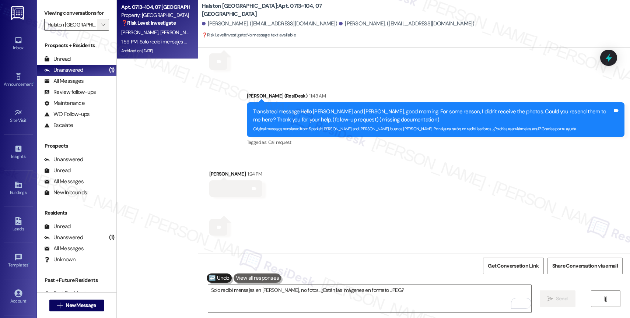
click at [100, 30] on span "" at bounding box center [102, 25] width 7 height 12
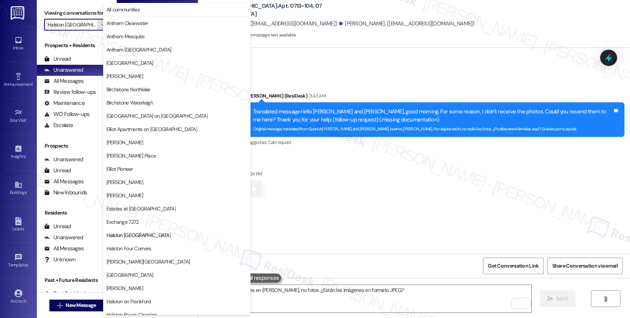
scroll to position [120, 0]
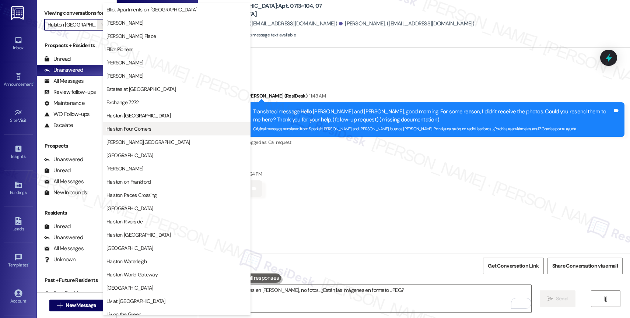
click at [143, 126] on span "Halston Four Corners" at bounding box center [128, 128] width 45 height 7
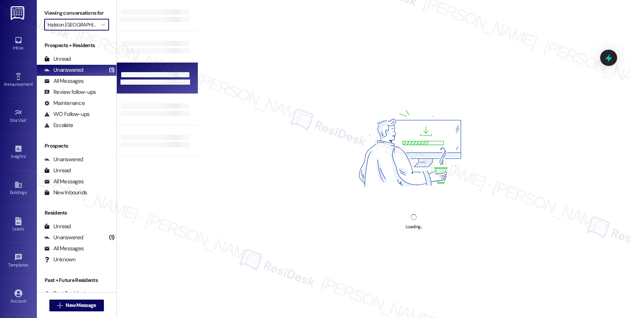
type input "Halston Four Corners"
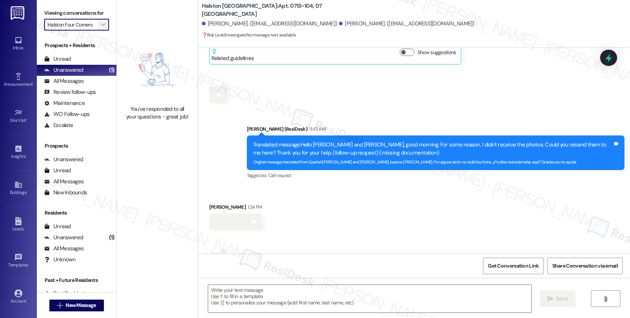
type textarea "Fetching suggested responses. Please feel free to read through the conversation…"
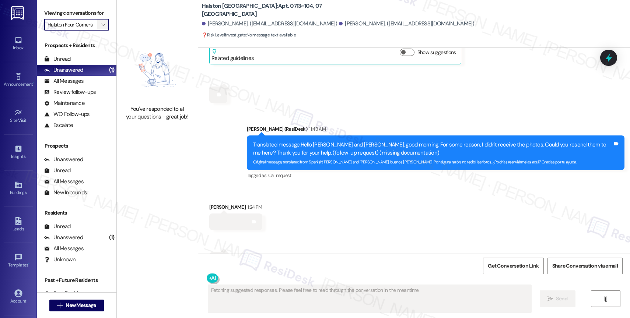
scroll to position [7030, 0]
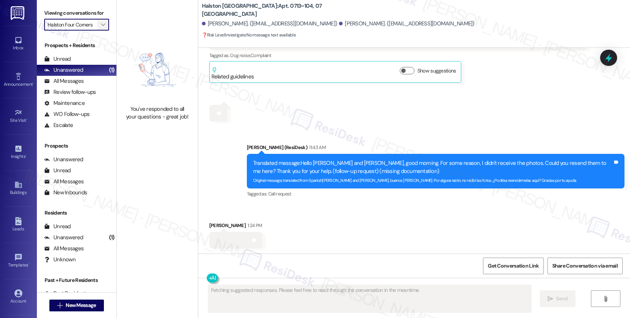
click at [99, 29] on span "" at bounding box center [102, 25] width 7 height 12
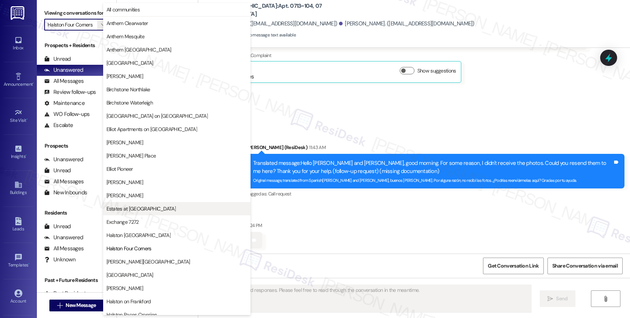
scroll to position [120, 0]
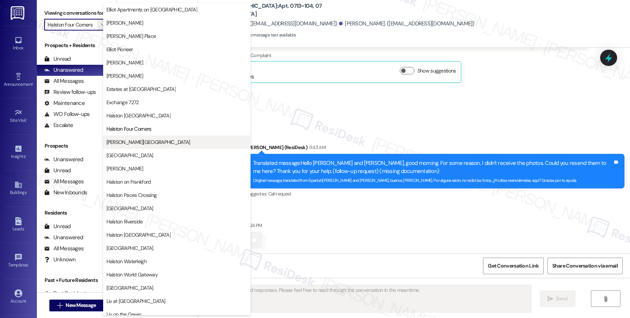
click at [137, 141] on span "Halston Harris Bridge" at bounding box center [148, 142] width 84 height 7
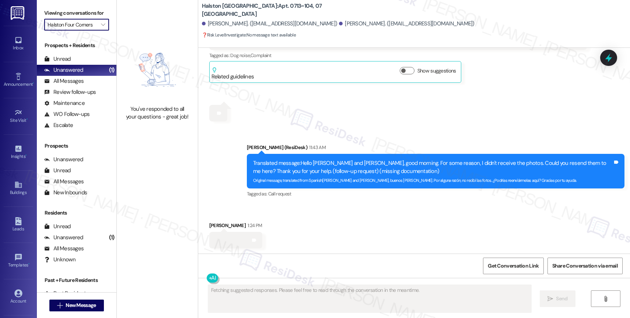
type input "Halston Harris Bridge"
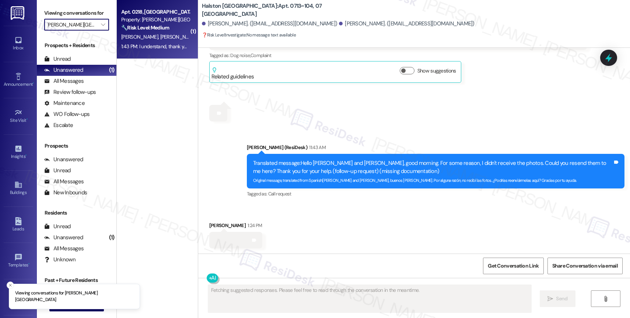
click at [158, 19] on div "Property: Halston Harris Bridge" at bounding box center [155, 20] width 68 height 8
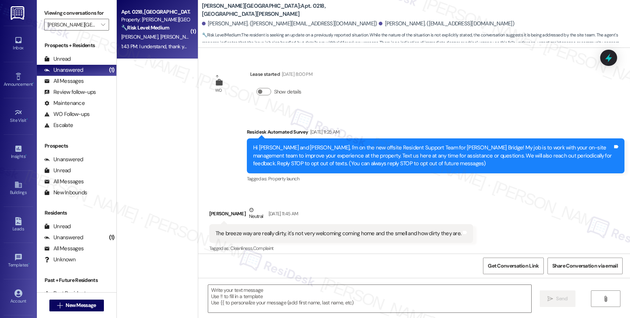
scroll to position [7012, 0]
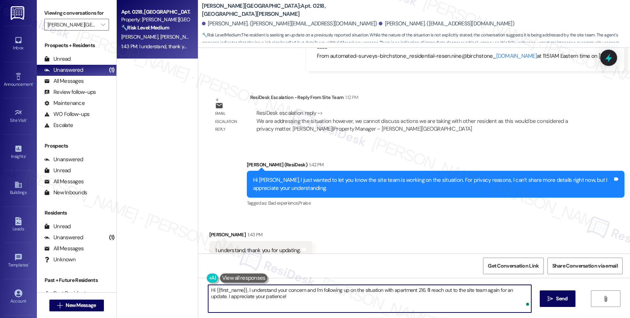
click at [293, 298] on textarea "Hi {{first_name}}, I understand your concern and I'm following up on the situat…" at bounding box center [369, 299] width 323 height 28
type textarea "Y"
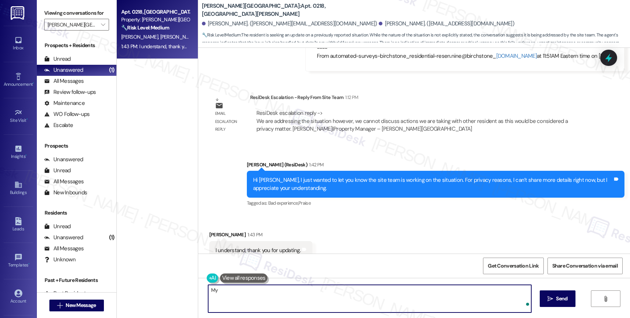
type textarea "M"
click at [293, 290] on textarea "You're welcome. Have a great rest of your day!" at bounding box center [369, 299] width 323 height 28
type textarea "You're welcome. Have a great rest of the day!"
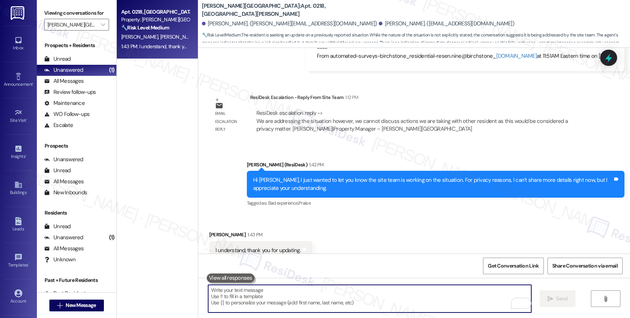
scroll to position [7064, 0]
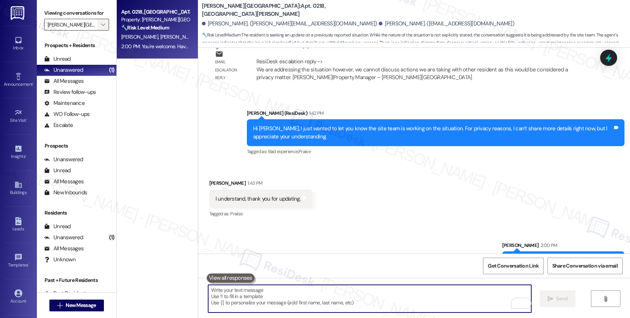
click at [101, 28] on icon "" at bounding box center [103, 25] width 4 height 6
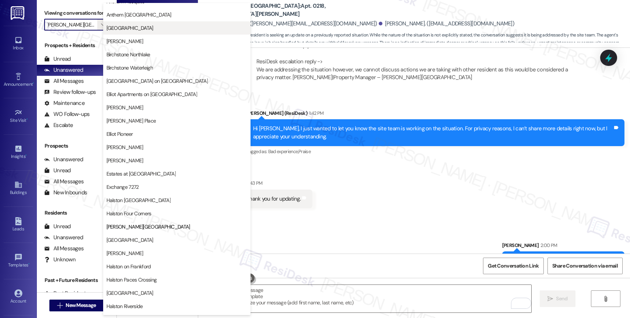
scroll to position [0, 0]
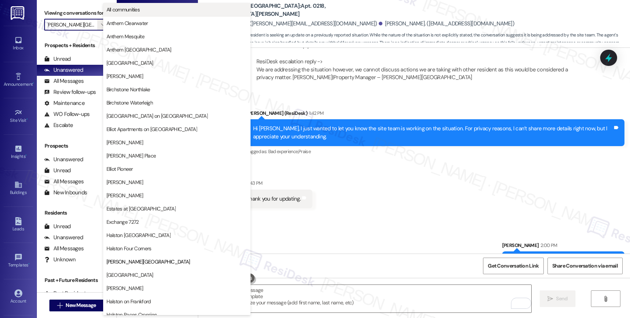
click at [159, 7] on span "All communities" at bounding box center [176, 9] width 141 height 7
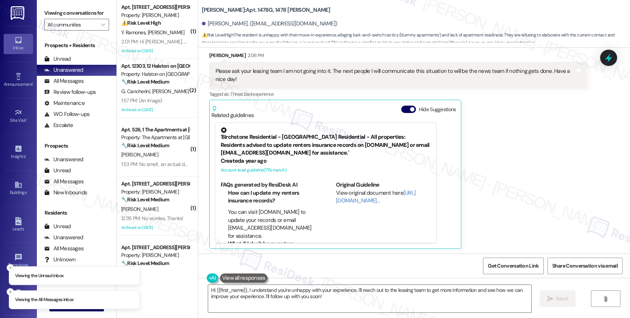
scroll to position [435, 0]
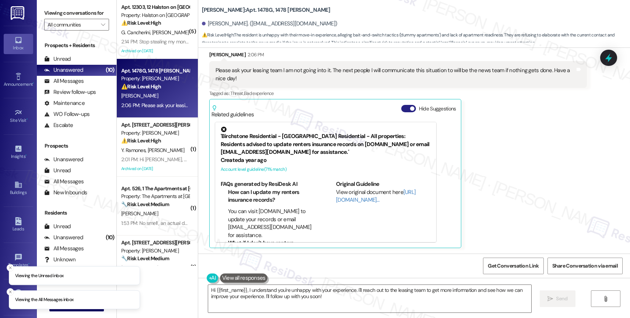
click at [403, 110] on button "Hide Suggestions" at bounding box center [408, 108] width 15 height 7
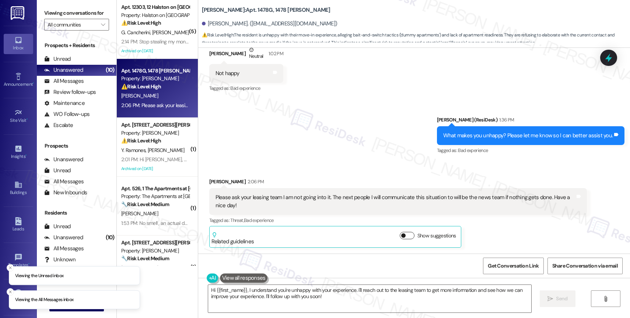
scroll to position [308, 0]
click at [312, 131] on div "Sent via SMS [PERSON_NAME] (ResiDesk) 1:36 PM What makes you unhappy? Please le…" at bounding box center [414, 130] width 432 height 62
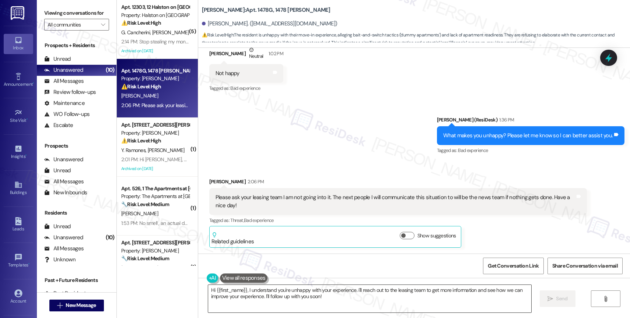
click at [246, 298] on textarea "Hi {{first_name}}, I understand you're unhappy with your experience. I'll reach…" at bounding box center [369, 299] width 323 height 28
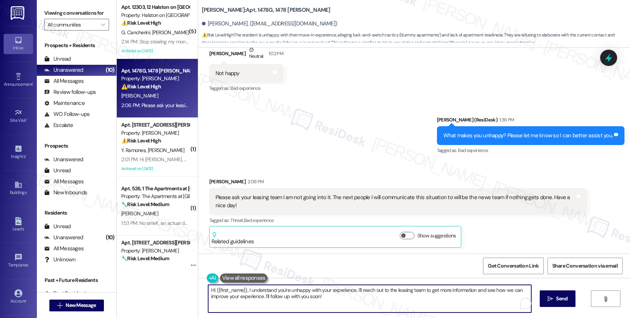
click at [246, 298] on textarea "Hi {{first_name}}, I understand you're unhappy with your experience. I'll reach…" at bounding box center [369, 299] width 323 height 28
drag, startPoint x: 265, startPoint y: 290, endPoint x: 388, endPoint y: 298, distance: 123.7
click at [388, 298] on textarea "Don't worry. I'll make sure to check with the site team" at bounding box center [369, 299] width 323 height 28
paste textarea "Feel free to let us know if you have other questions or concerns so we can assi…"
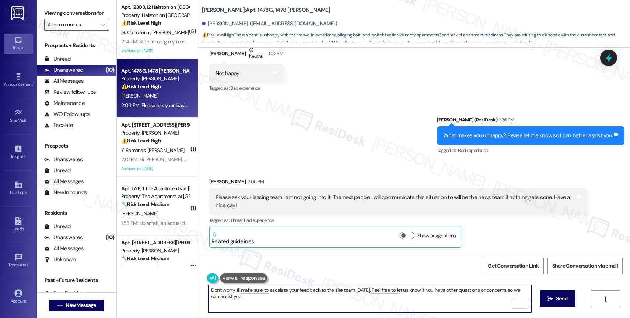
click at [419, 301] on textarea "Don't worry. I'll make sure to escalate your feedback to the site team [DATE]. …" at bounding box center [369, 299] width 323 height 28
drag, startPoint x: 288, startPoint y: 305, endPoint x: 196, endPoint y: 288, distance: 93.3
click at [198, 288] on div "Don't worry. I'll make sure to escalate your feedback to the site team [DATE]. …" at bounding box center [414, 305] width 432 height 55
click at [307, 300] on textarea "Don't worry. I'll make sure to escalate your feedback to the site team [DATE]. …" at bounding box center [370, 299] width 323 height 28
type textarea "Don't worry. I'll make sure to escalate your feedback to the site team [DATE]. …"
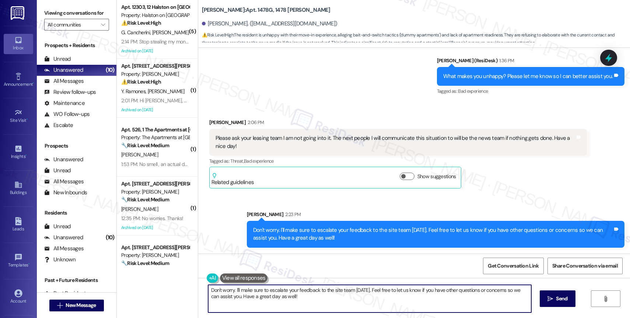
scroll to position [275, 0]
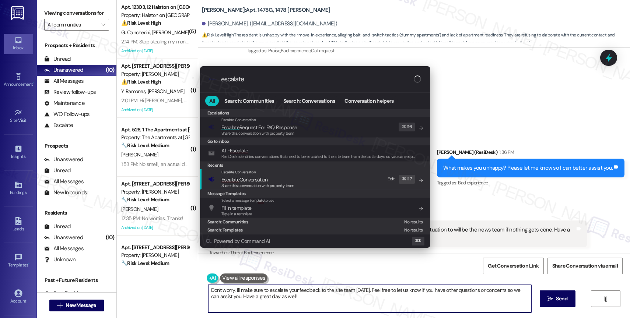
type input "escalate"
click at [260, 179] on span "Escalate Conversation" at bounding box center [244, 179] width 46 height 7
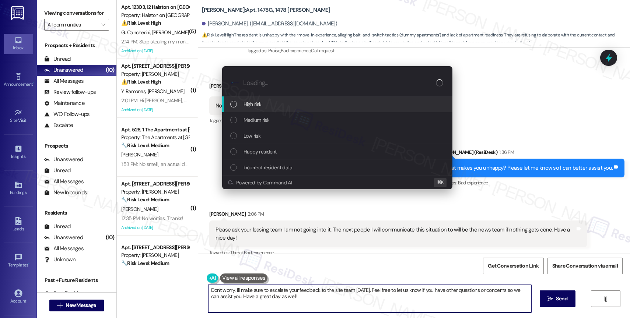
click at [255, 101] on span "High risk" at bounding box center [253, 104] width 18 height 8
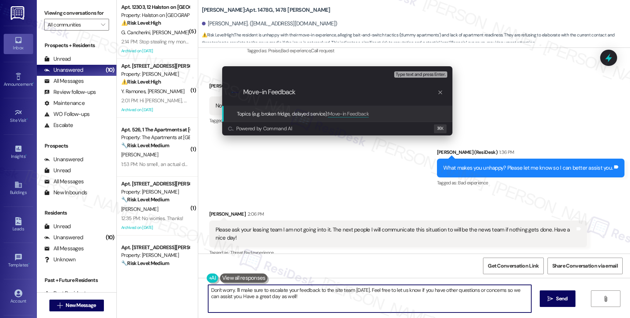
click at [244, 91] on input "Move-in Feedback" at bounding box center [340, 92] width 194 height 8
click at [315, 94] on input "Move-in Feedback" at bounding box center [340, 92] width 194 height 8
click at [244, 90] on input "Move-in Feedback" at bounding box center [340, 92] width 194 height 8
type input "Negative Move-in Feedback"
click at [337, 91] on input "Negative Move-in Feedback" at bounding box center [340, 92] width 194 height 8
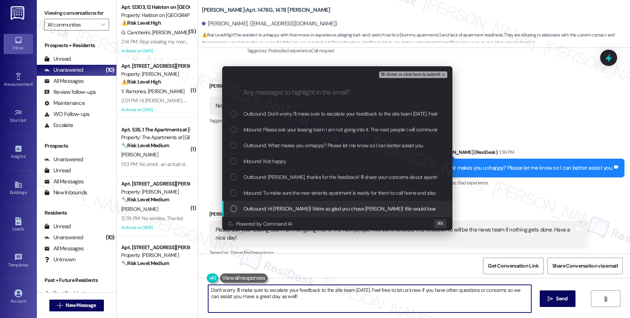
click at [279, 209] on span "Outbound: Hi [PERSON_NAME]! We're so glad you chose [PERSON_NAME]! We would lov…" at bounding box center [548, 209] width 608 height 8
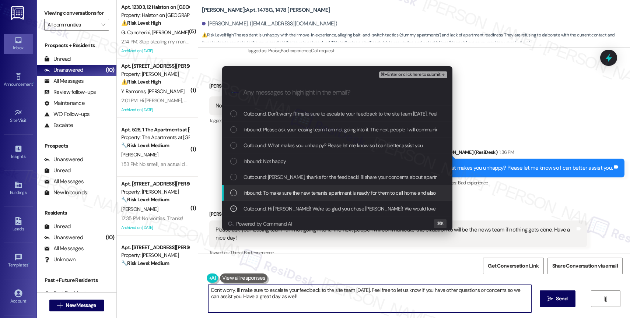
drag, startPoint x: 277, startPoint y: 191, endPoint x: 275, endPoint y: 179, distance: 12.4
click at [277, 190] on span "Inbound: To make sure the new tenants apartment is ready for them to call home …" at bounding box center [448, 193] width 408 height 8
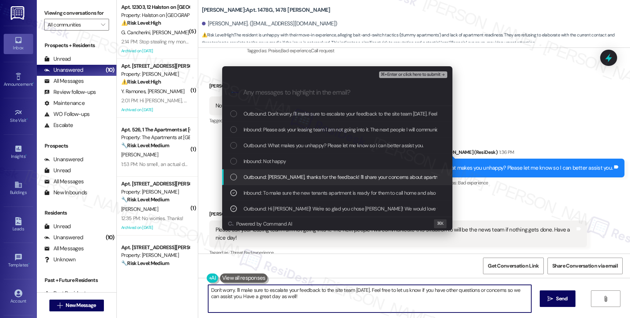
click at [274, 175] on span "Outbound: [PERSON_NAME], thanks for the feedback! I'll share your concerns abou…" at bounding box center [505, 177] width 522 height 8
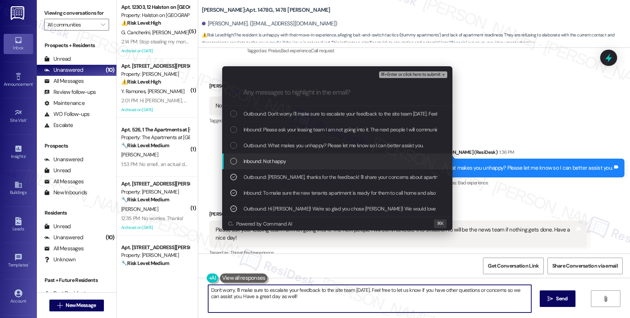
click at [272, 161] on span "Inbound: Not happy" at bounding box center [265, 161] width 42 height 8
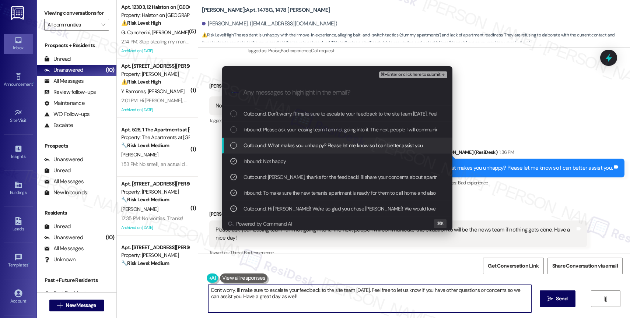
click at [282, 142] on span "Outbound: What makes you unhappy? Please let me know so I can better assist you." at bounding box center [334, 145] width 180 height 8
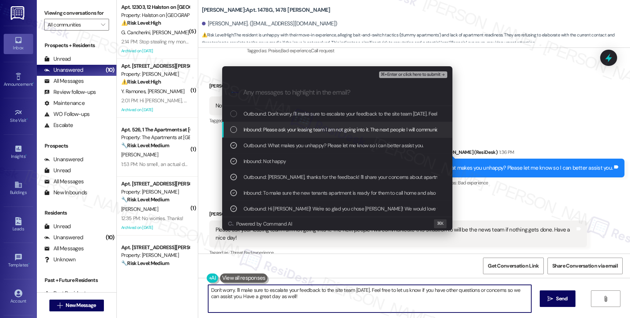
click at [287, 132] on span "Inbound: Please ask your leasing team I am not going into it. The next people I…" at bounding box center [426, 130] width 365 height 8
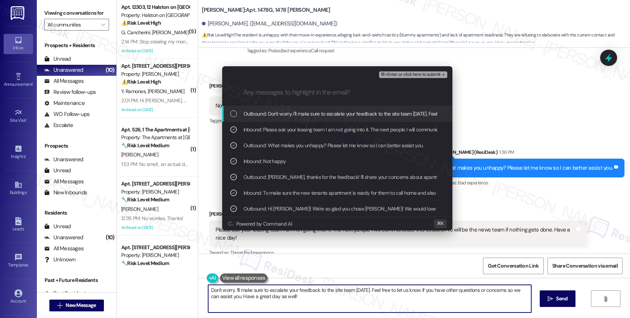
click at [361, 113] on span "Outbound: Don't worry. I'll make sure to escalate your feedback to the site tea…" at bounding box center [454, 114] width 421 height 8
click at [346, 114] on span "Outbound: Don't worry. I'll make sure to escalate your feedback to the site tea…" at bounding box center [454, 114] width 421 height 8
click at [432, 73] on span "⌘+Enter or click here to submit" at bounding box center [411, 74] width 60 height 5
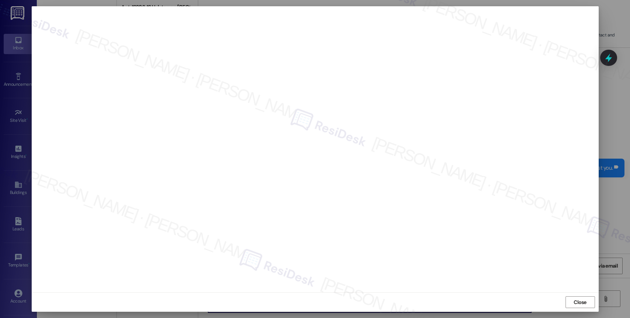
click at [583, 300] on span "Close" at bounding box center [580, 303] width 13 height 8
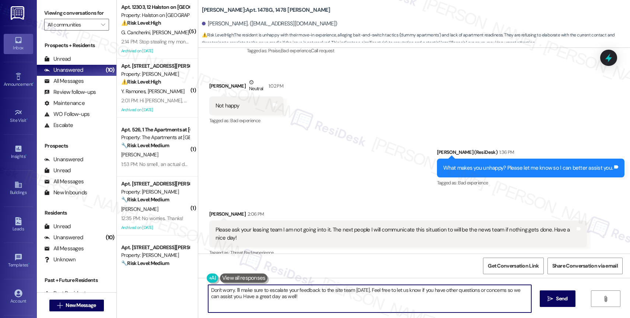
click at [308, 166] on div "Sent via SMS [PERSON_NAME] (ResiDesk) 1:36 PM What makes you unhappy? Please le…" at bounding box center [414, 163] width 432 height 62
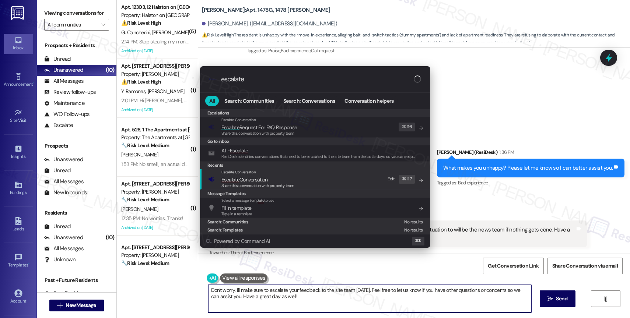
type input "escalate"
click at [255, 181] on span "Escalate Conversation" at bounding box center [244, 179] width 46 height 7
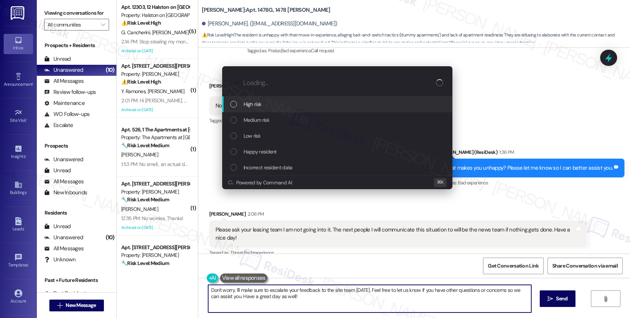
click at [257, 101] on span "High risk" at bounding box center [253, 104] width 18 height 8
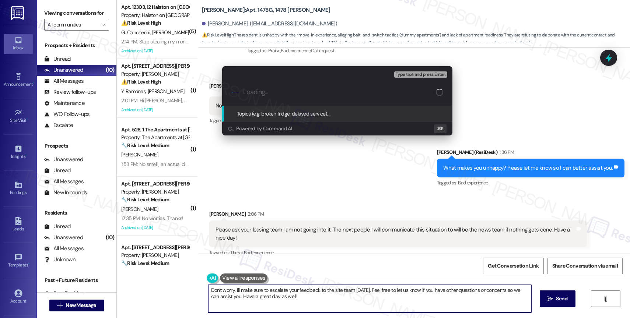
paste input "Negative Move-in Feedback"
type input "Negative Move-in Feedback"
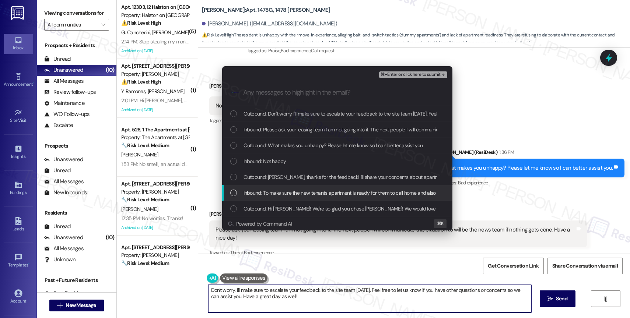
click at [288, 193] on span "Inbound: To make sure the new tenants apartment is ready for them to call home …" at bounding box center [448, 193] width 408 height 8
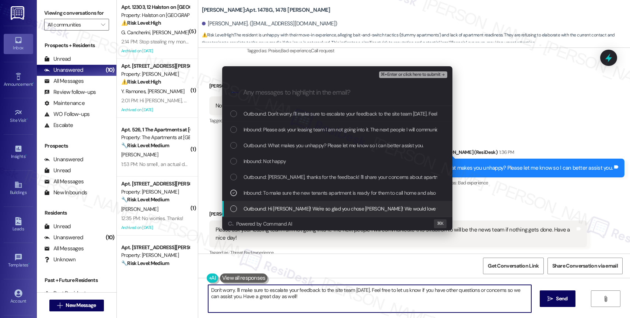
click at [337, 206] on span "Outbound: Hi [PERSON_NAME]! We're so glad you chose [PERSON_NAME]! We would lov…" at bounding box center [548, 209] width 608 height 8
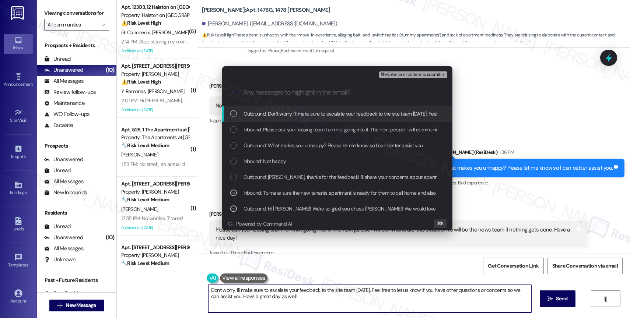
click at [439, 70] on div "⌘+Enter or click here to submit" at bounding box center [413, 75] width 69 height 10
click at [438, 72] on span "⌘+Enter or click here to submit" at bounding box center [411, 74] width 60 height 5
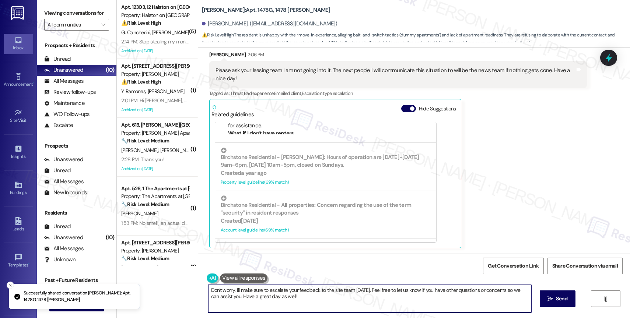
scroll to position [356, 0]
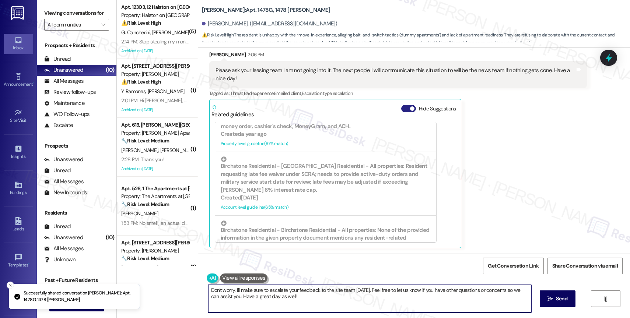
click at [402, 112] on button "Hide Suggestions" at bounding box center [408, 108] width 15 height 7
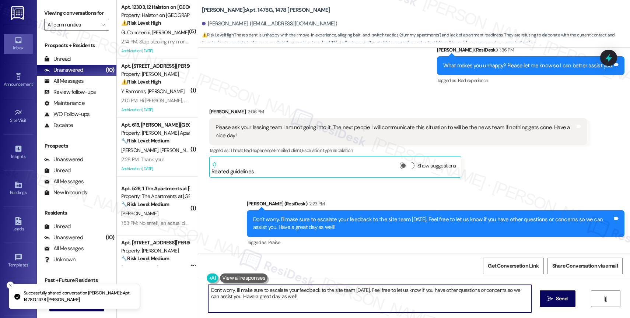
scroll to position [378, 0]
click at [300, 78] on div "Sent via SMS [PERSON_NAME] (ResiDesk) 1:36 PM What makes you unhappy? Please le…" at bounding box center [414, 60] width 432 height 62
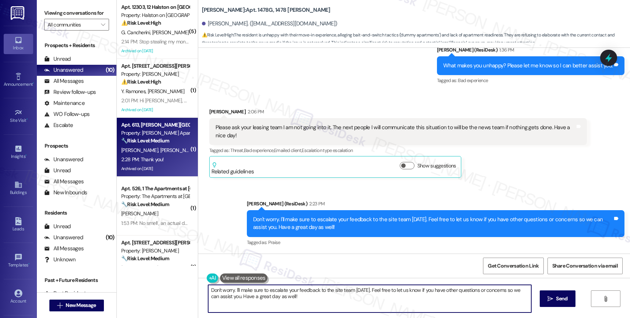
click at [169, 151] on span "[PERSON_NAME]" at bounding box center [178, 150] width 37 height 7
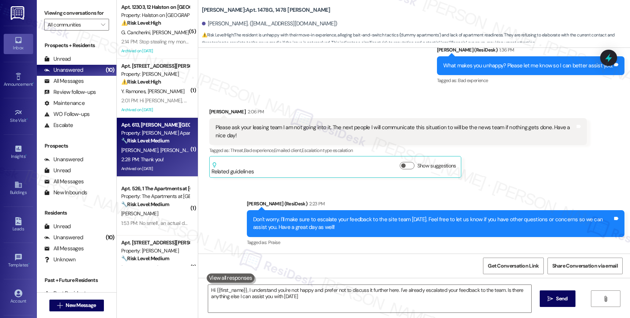
type textarea "Hi {{first_name}}, I understand you're not happy and prefer not to discuss it f…"
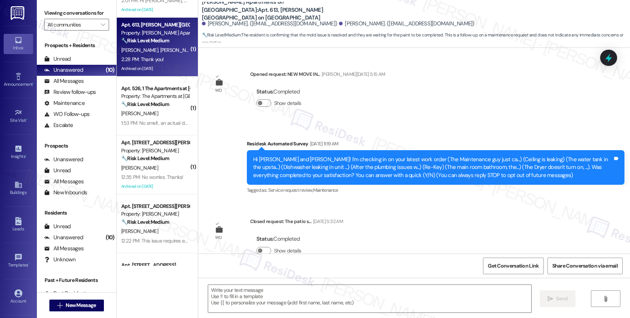
scroll to position [12299, 0]
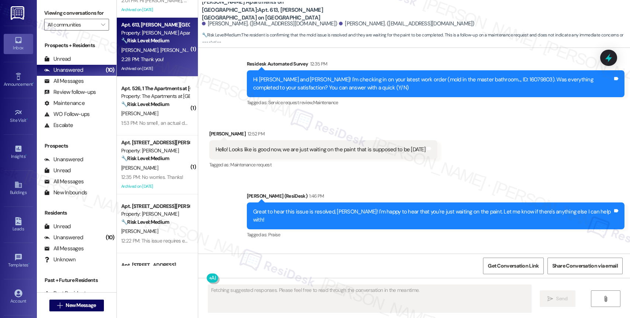
click at [297, 246] on div "Received via SMS [PERSON_NAME] 2:28 PM Thank you! Tags and notes Tagged as: Pra…" at bounding box center [414, 277] width 432 height 62
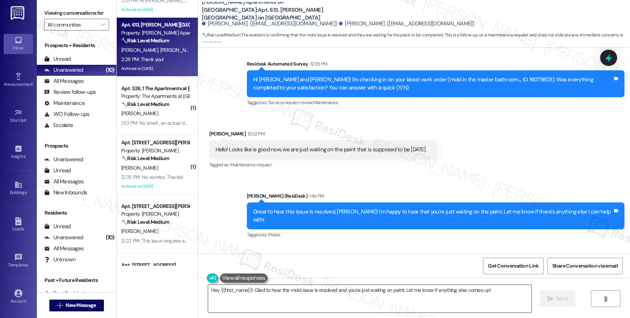
click at [252, 297] on textarea "Hey {{first_name}}! Glad to hear the mold issue is resolved and you're just wai…" at bounding box center [369, 299] width 323 height 28
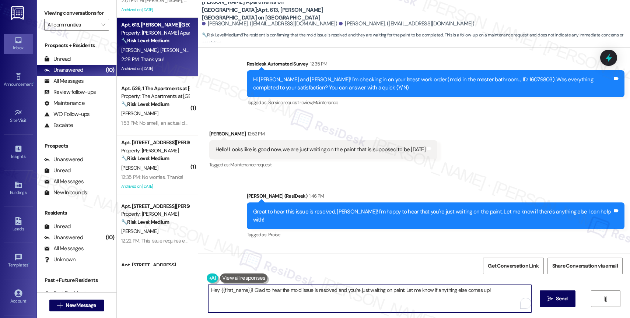
click at [252, 297] on textarea "Hey {{first_name}}! Glad to hear the mold issue is resolved and you're just wai…" at bounding box center [369, 299] width 323 height 28
type textarea "You're welcome. Have a great rest of the day!"
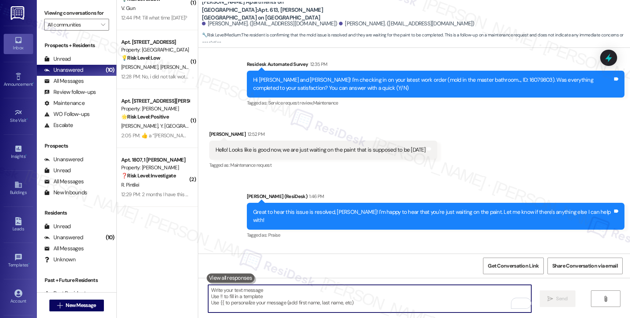
scroll to position [0, 0]
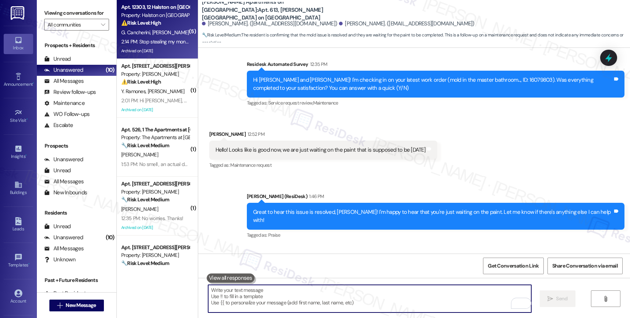
click at [160, 33] on span "[PERSON_NAME]" at bounding box center [170, 32] width 37 height 7
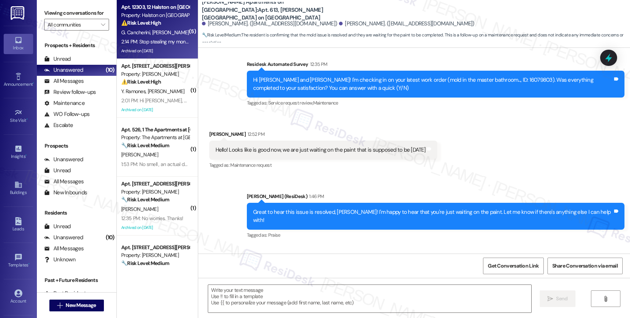
type textarea "Fetching suggested responses. Please feel free to read through the conversation…"
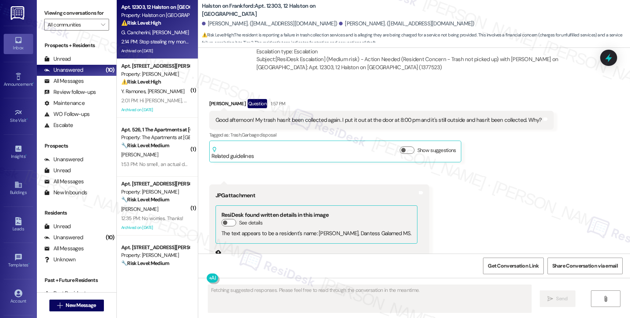
scroll to position [6782, 0]
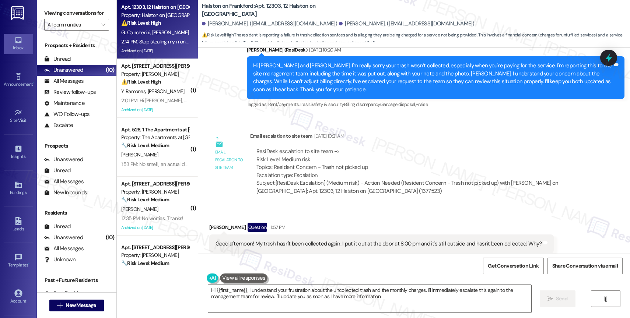
type textarea "Hi {{first_name}}, I understand your frustration about the uncollected trash an…"
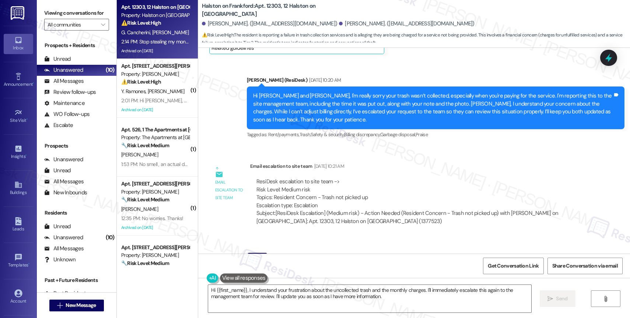
scroll to position [6750, 0]
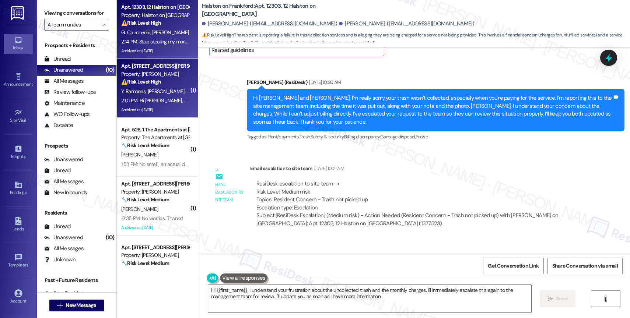
click at [133, 93] on span "Y. Ramones" at bounding box center [134, 91] width 27 height 7
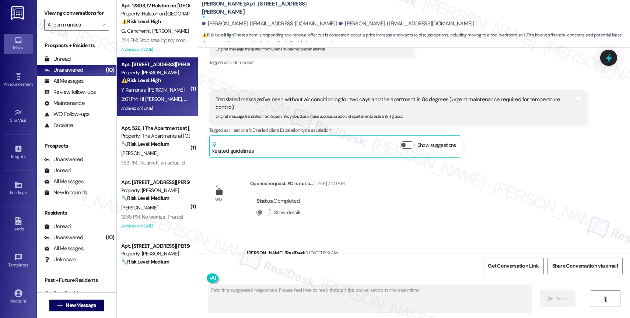
scroll to position [13536, 0]
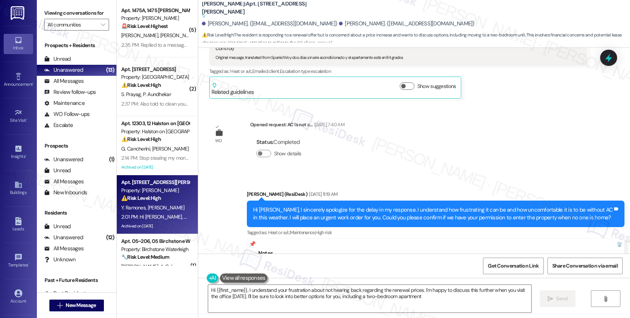
type textarea "Hi {{first_name}}, I understand your frustration about not hearing back regardi…"
